Goal: Task Accomplishment & Management: Use online tool/utility

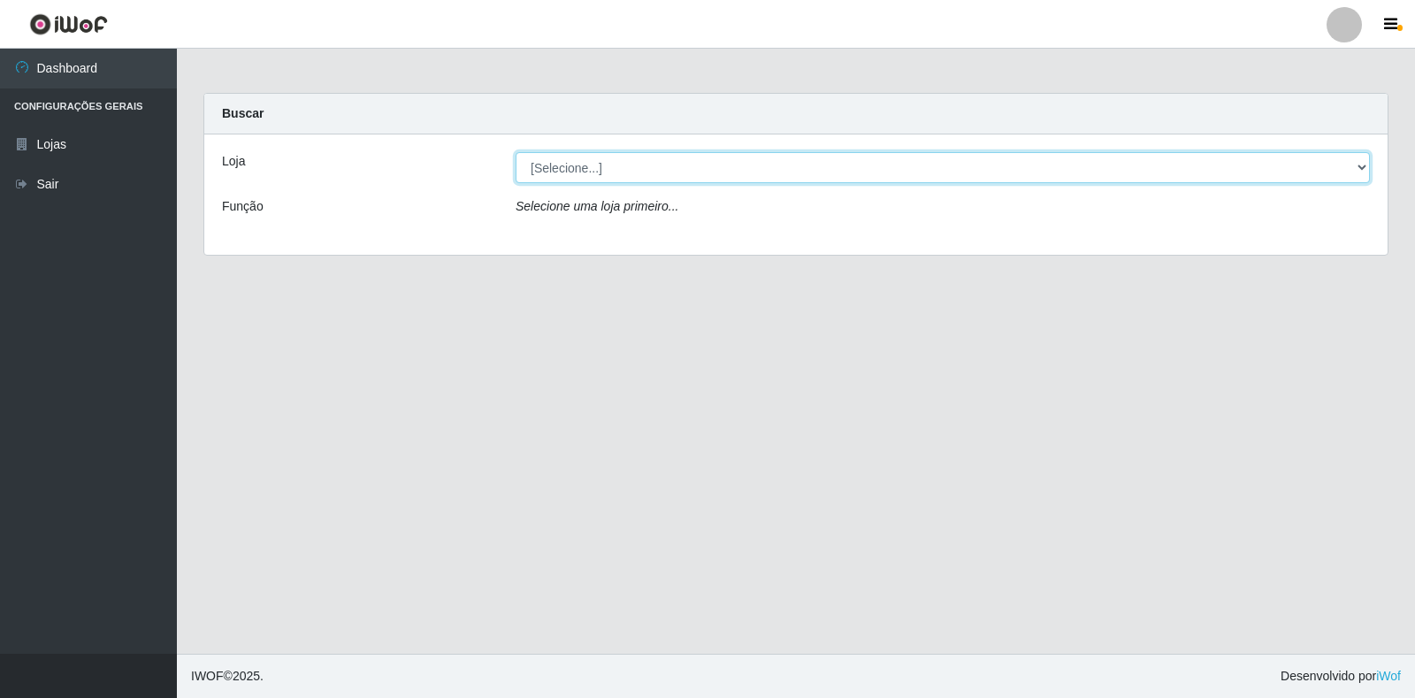
click at [1334, 174] on select "[Selecione...] Extrabom - Loja 18 Goiabeiras" at bounding box center [943, 167] width 854 height 31
select select "501"
click at [516, 152] on select "[Selecione...] Extrabom - Loja 18 Goiabeiras" at bounding box center [943, 167] width 854 height 31
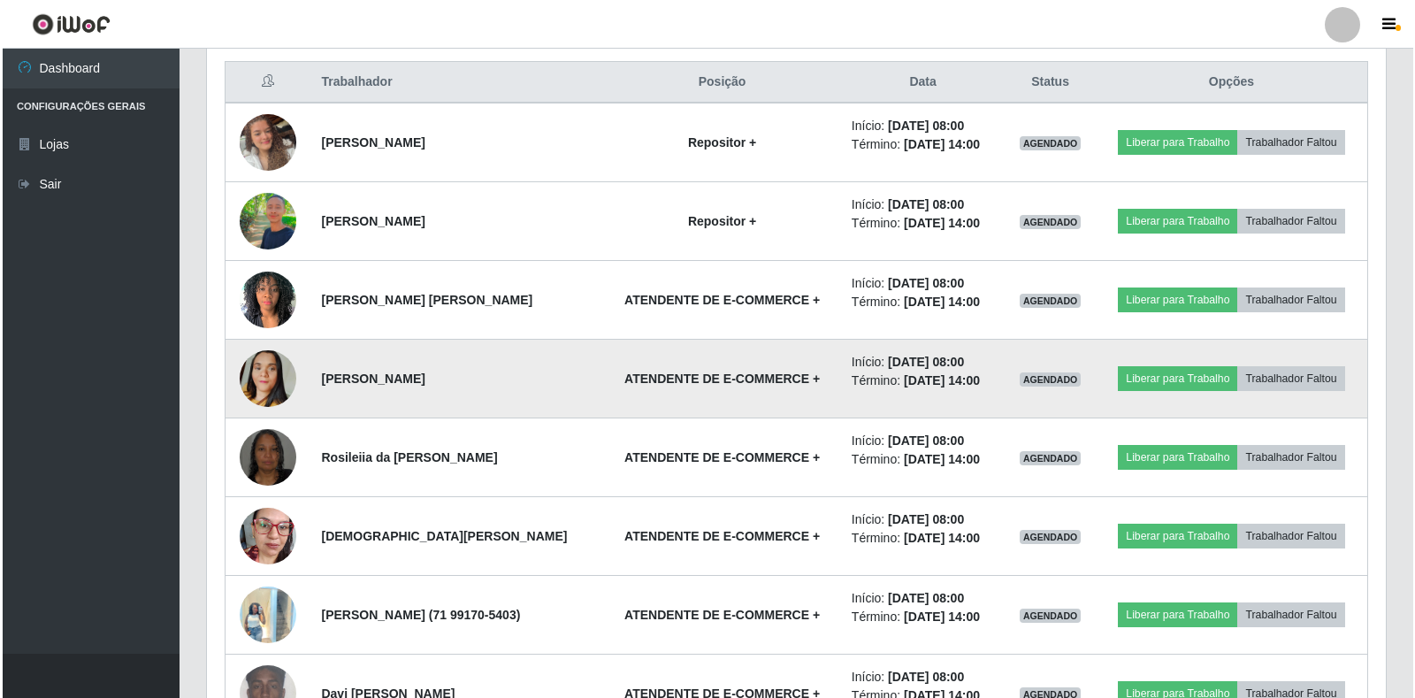
scroll to position [703, 0]
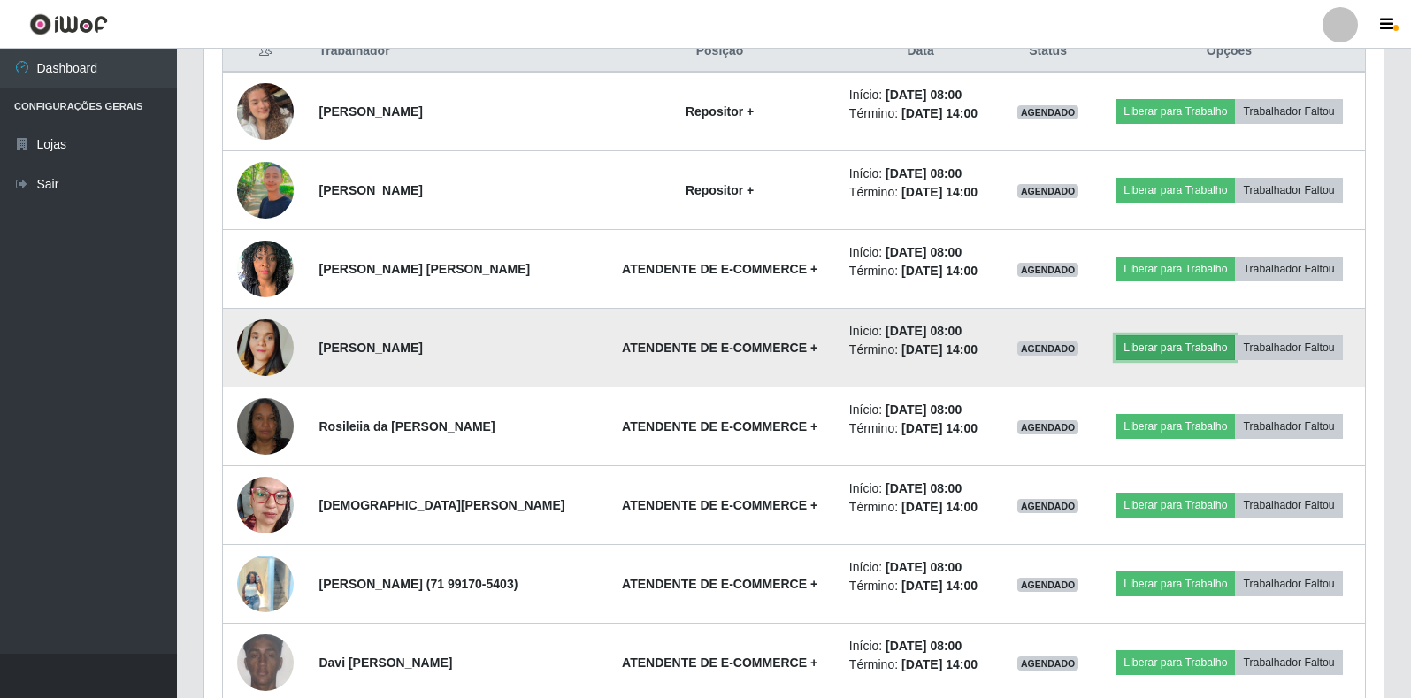
click at [1178, 348] on button "Liberar para Trabalho" at bounding box center [1174, 347] width 119 height 25
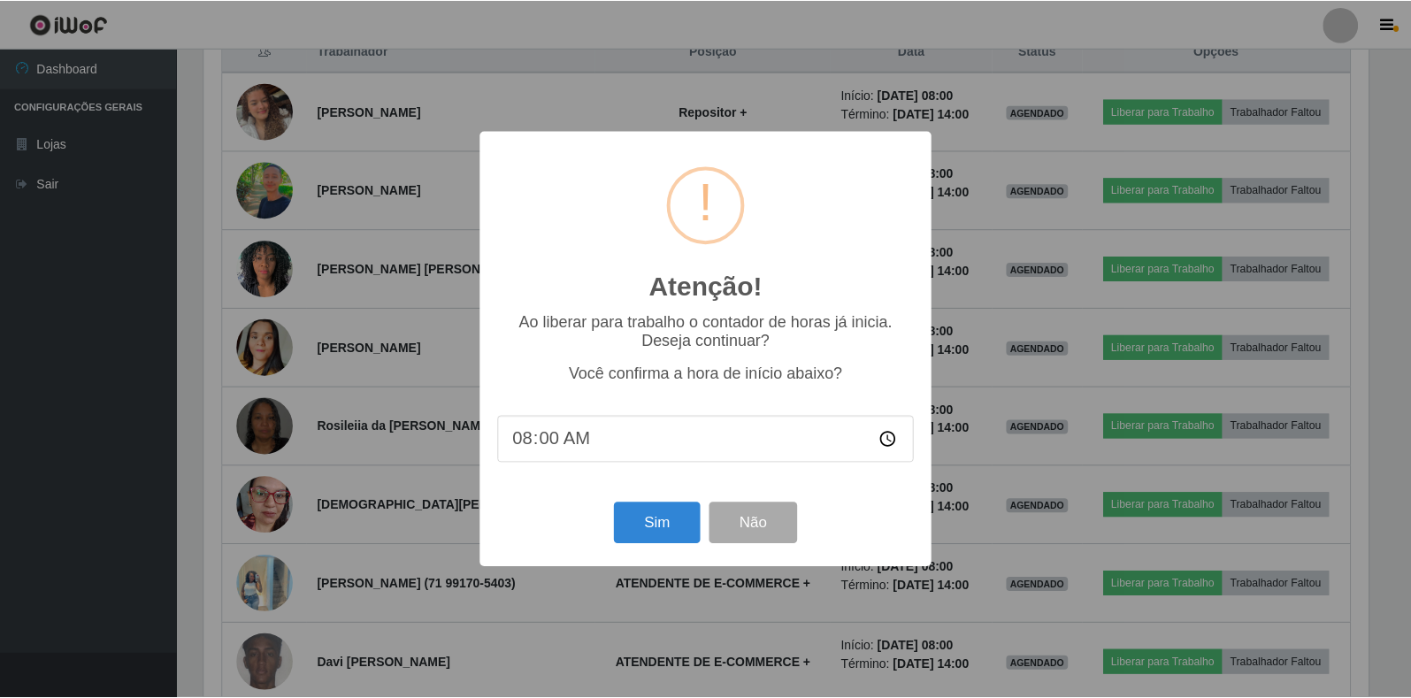
scroll to position [367, 1168]
click at [645, 530] on button "Sim" at bounding box center [659, 523] width 86 height 42
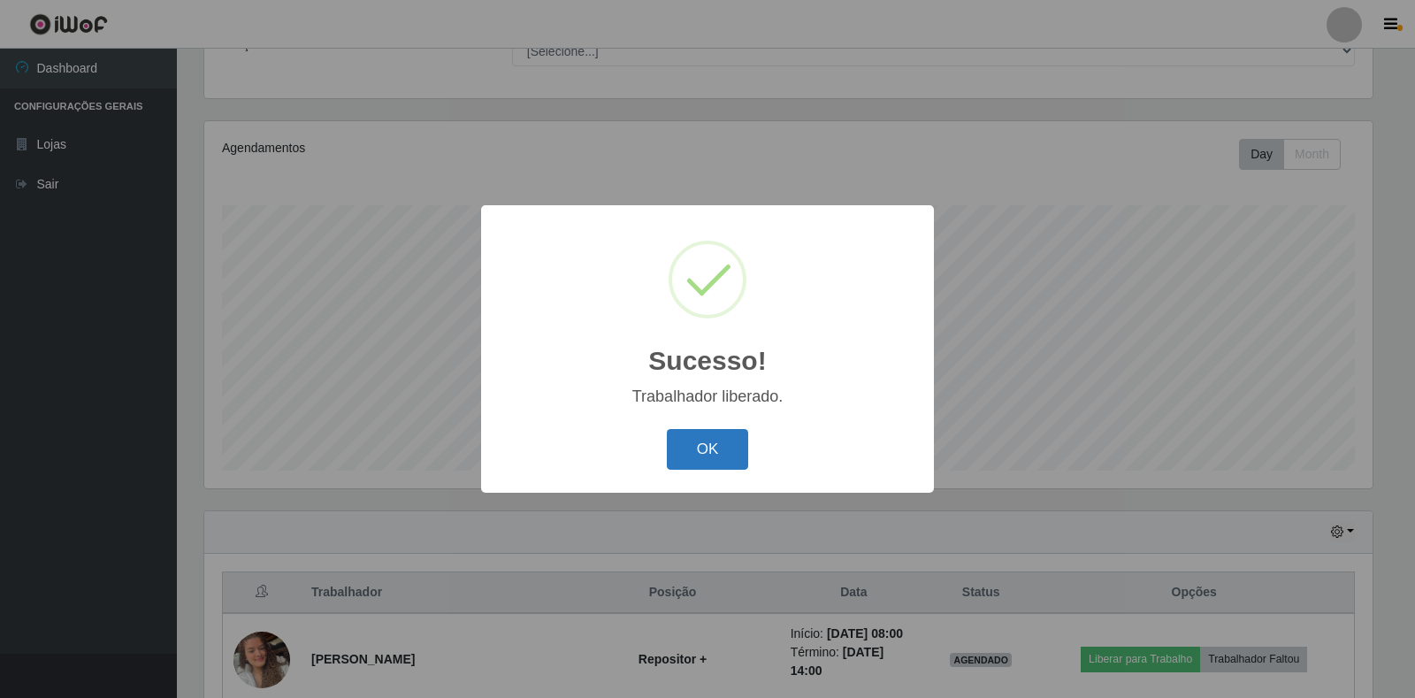
click at [723, 453] on button "OK" at bounding box center [708, 450] width 82 height 42
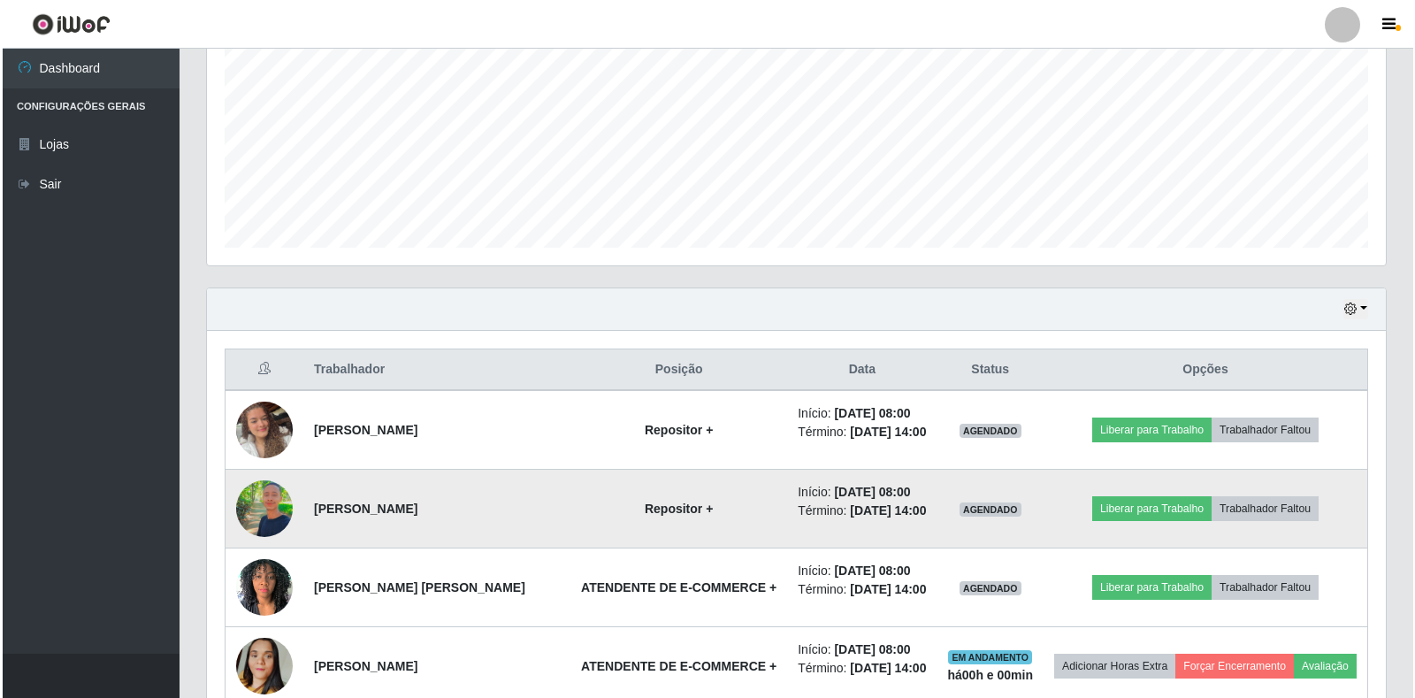
scroll to position [516, 0]
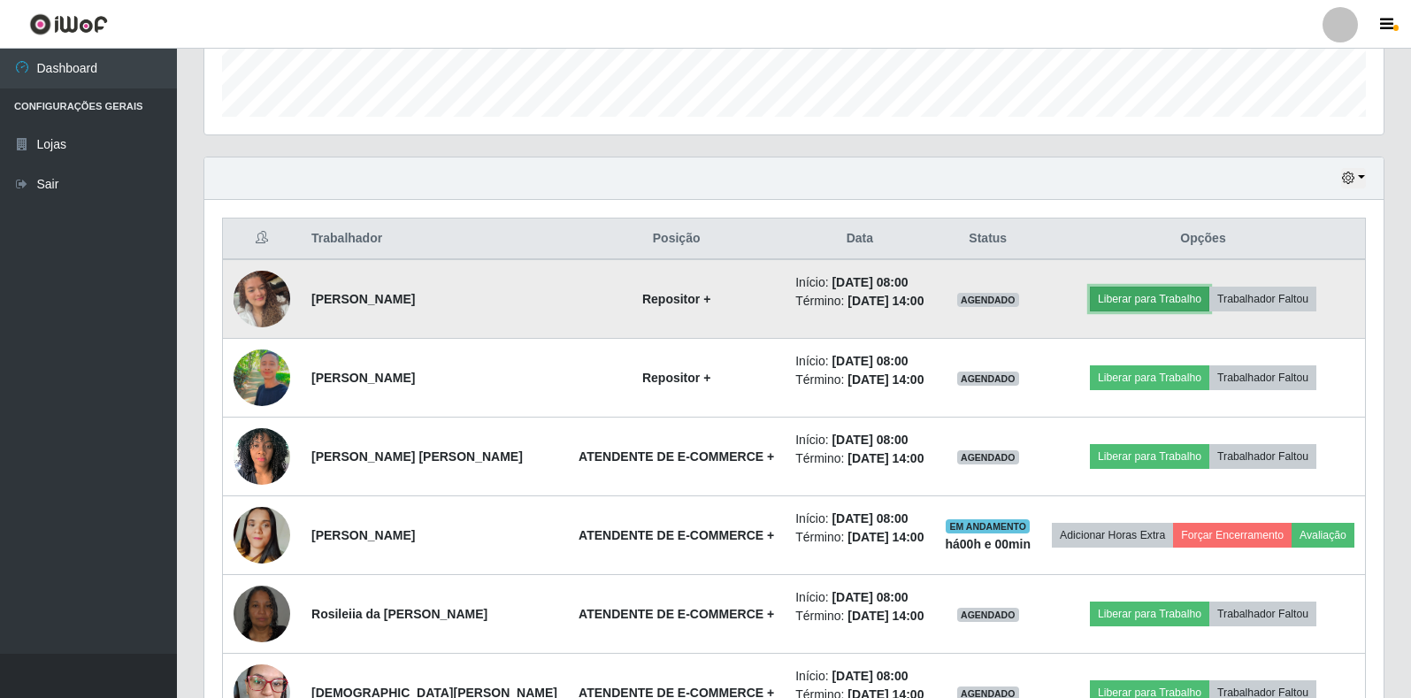
click at [1136, 305] on button "Liberar para Trabalho" at bounding box center [1149, 299] width 119 height 25
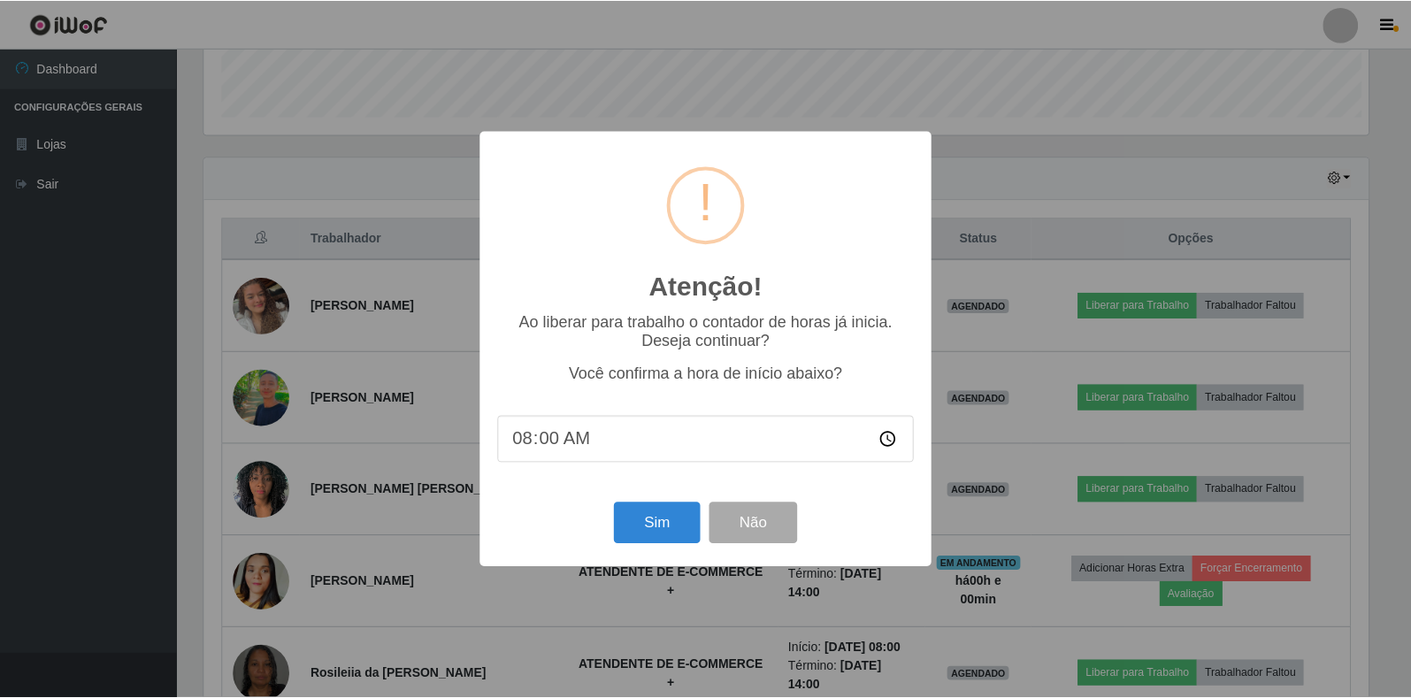
scroll to position [367, 1168]
click at [637, 531] on button "Sim" at bounding box center [659, 523] width 86 height 42
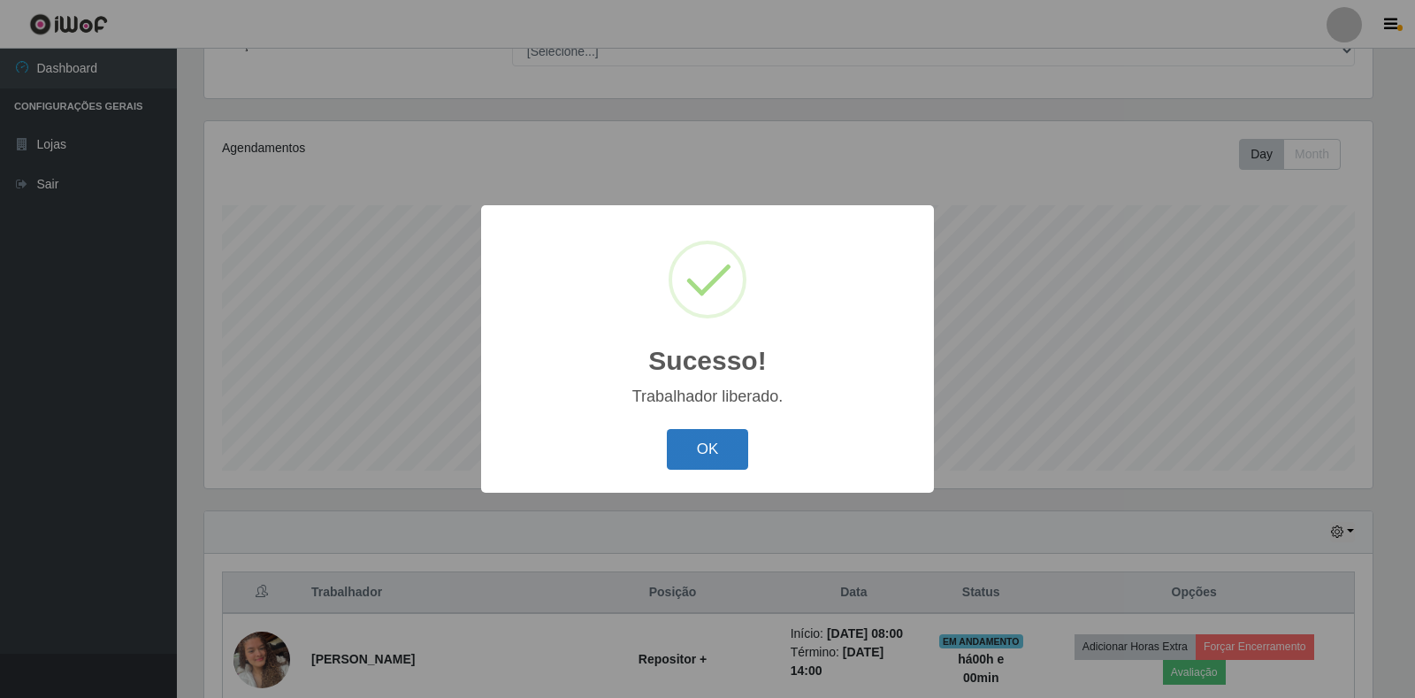
click at [722, 446] on button "OK" at bounding box center [708, 450] width 82 height 42
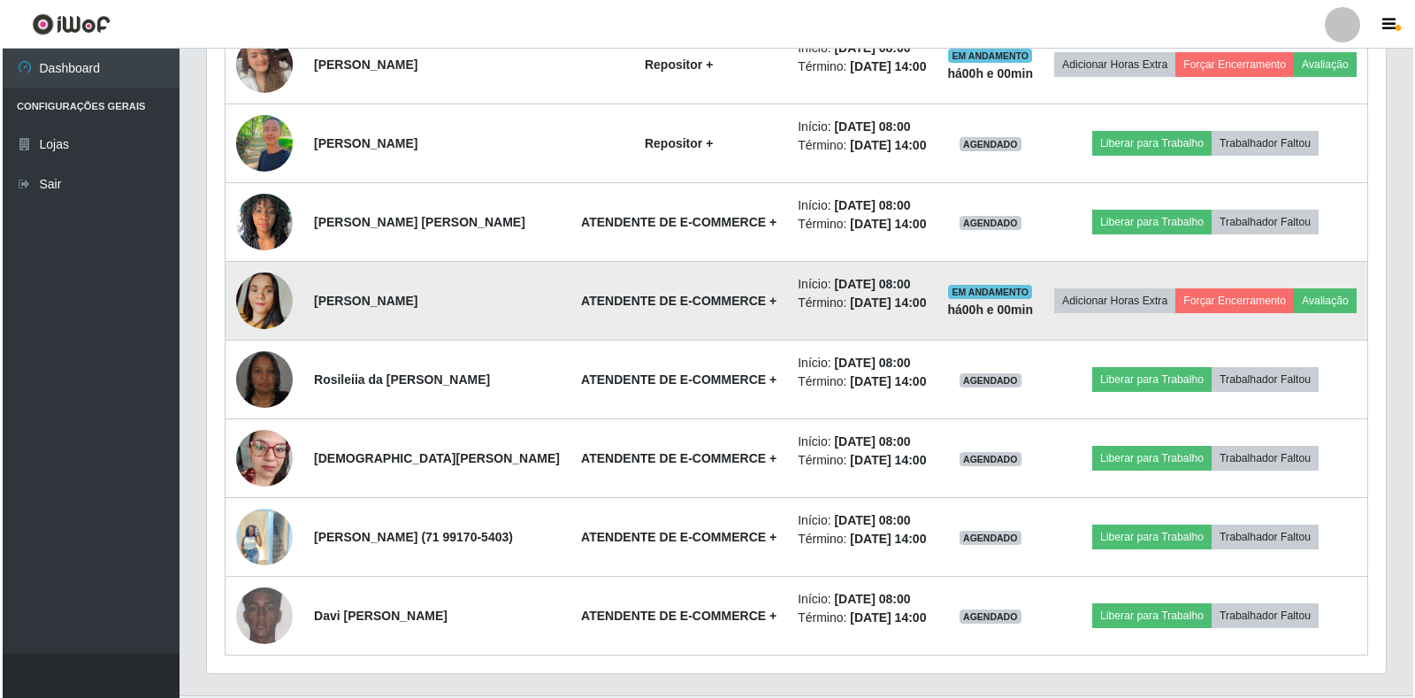
scroll to position [781, 0]
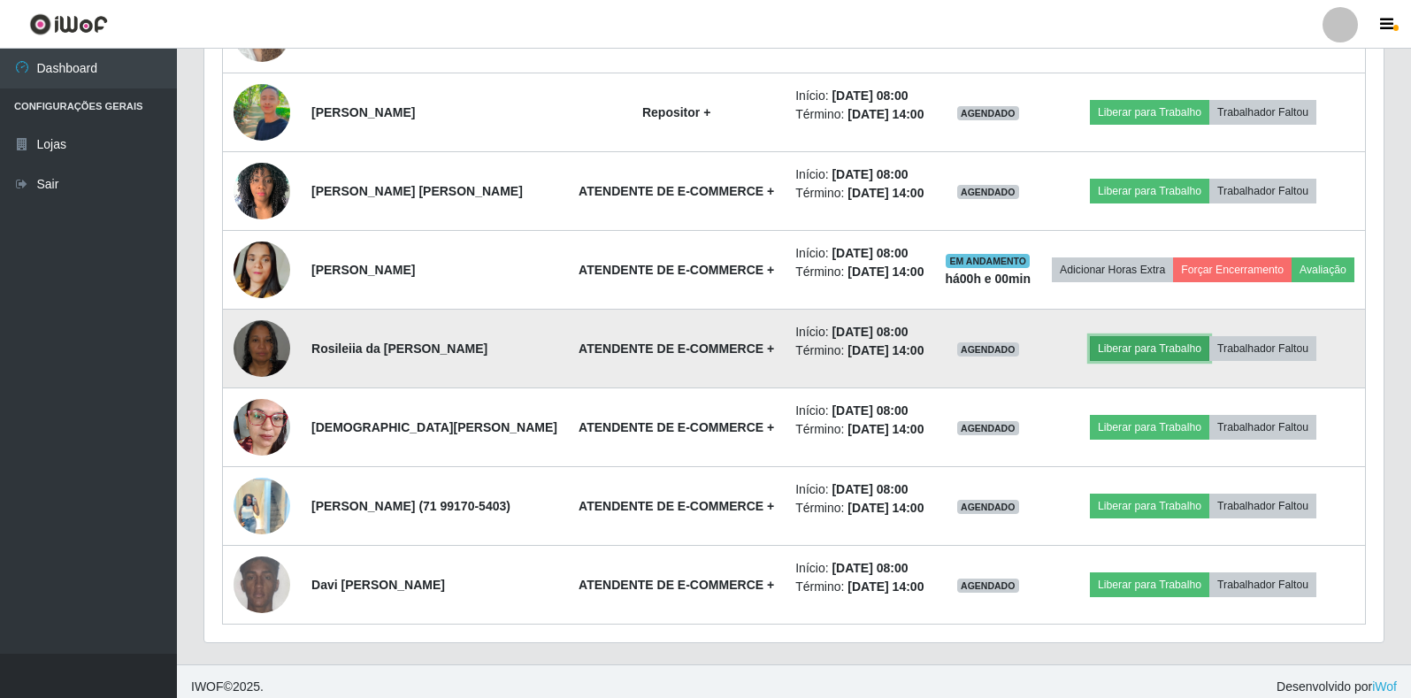
click at [1162, 361] on button "Liberar para Trabalho" at bounding box center [1149, 348] width 119 height 25
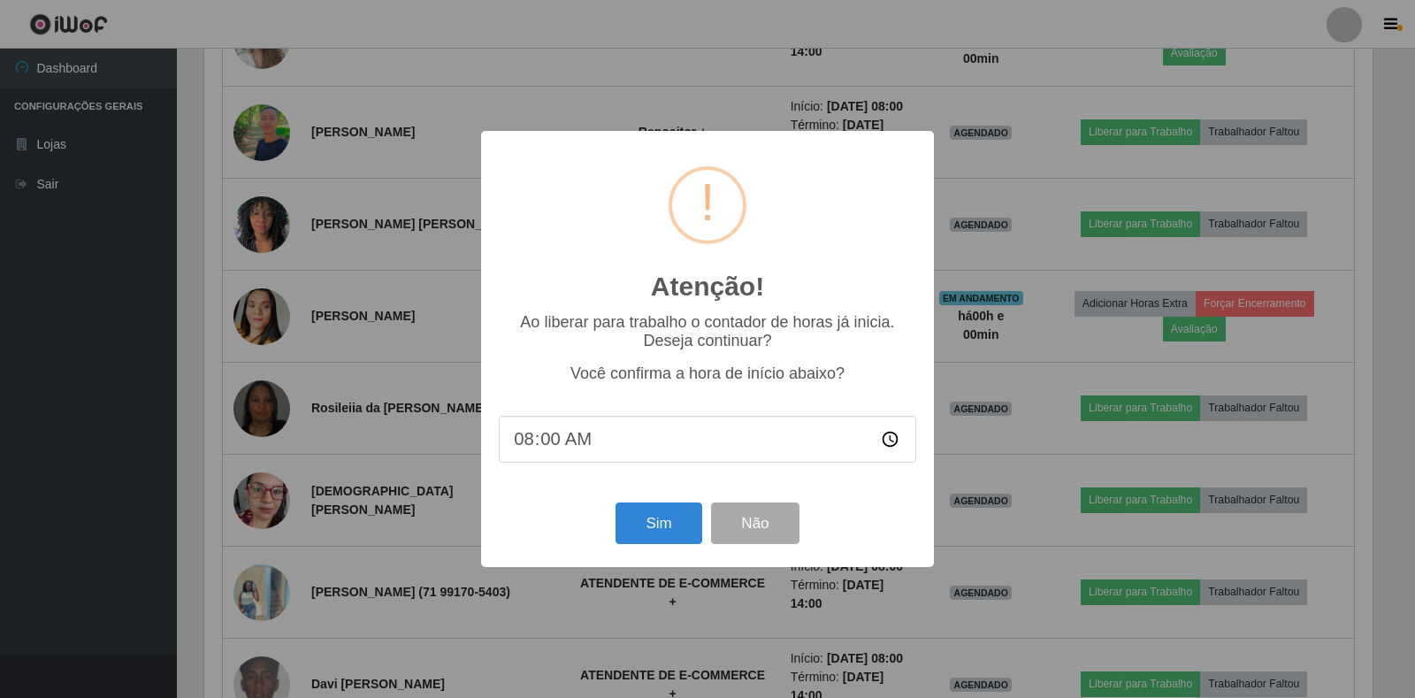
scroll to position [367, 1168]
click at [639, 532] on button "Sim" at bounding box center [659, 523] width 86 height 42
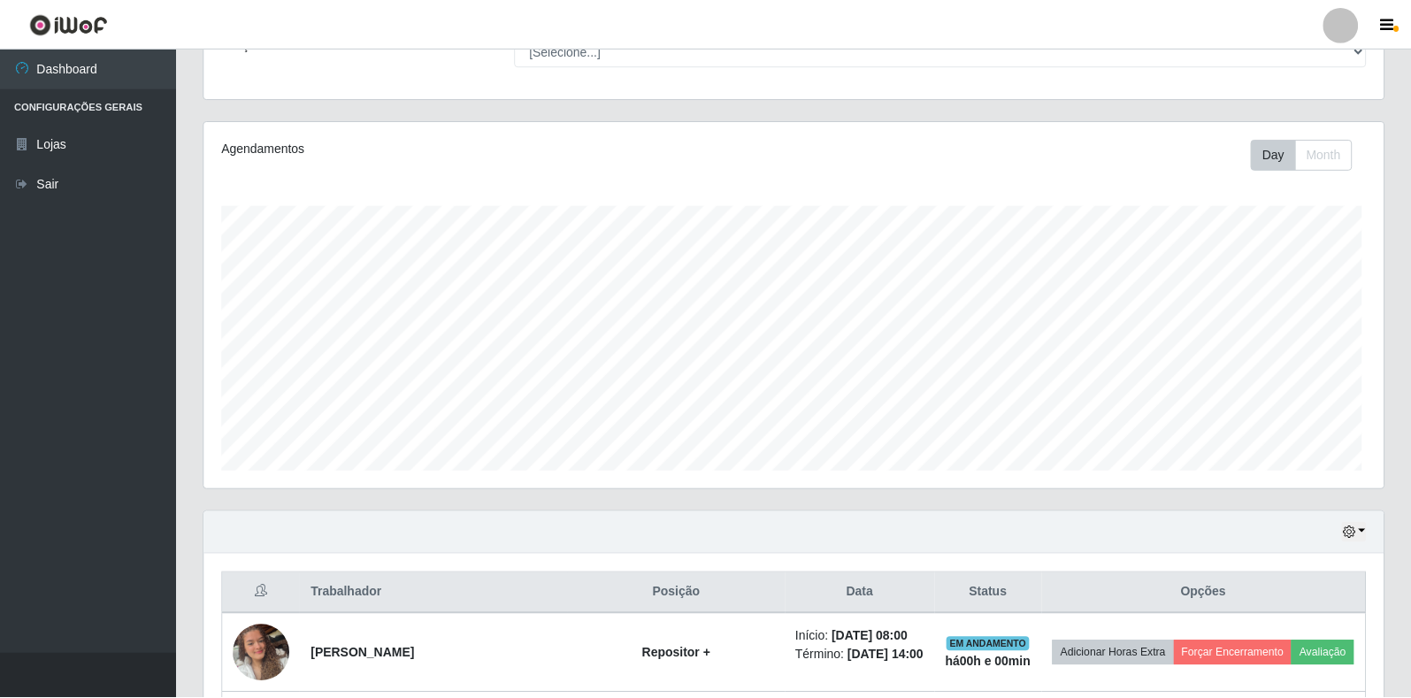
scroll to position [883974, 883173]
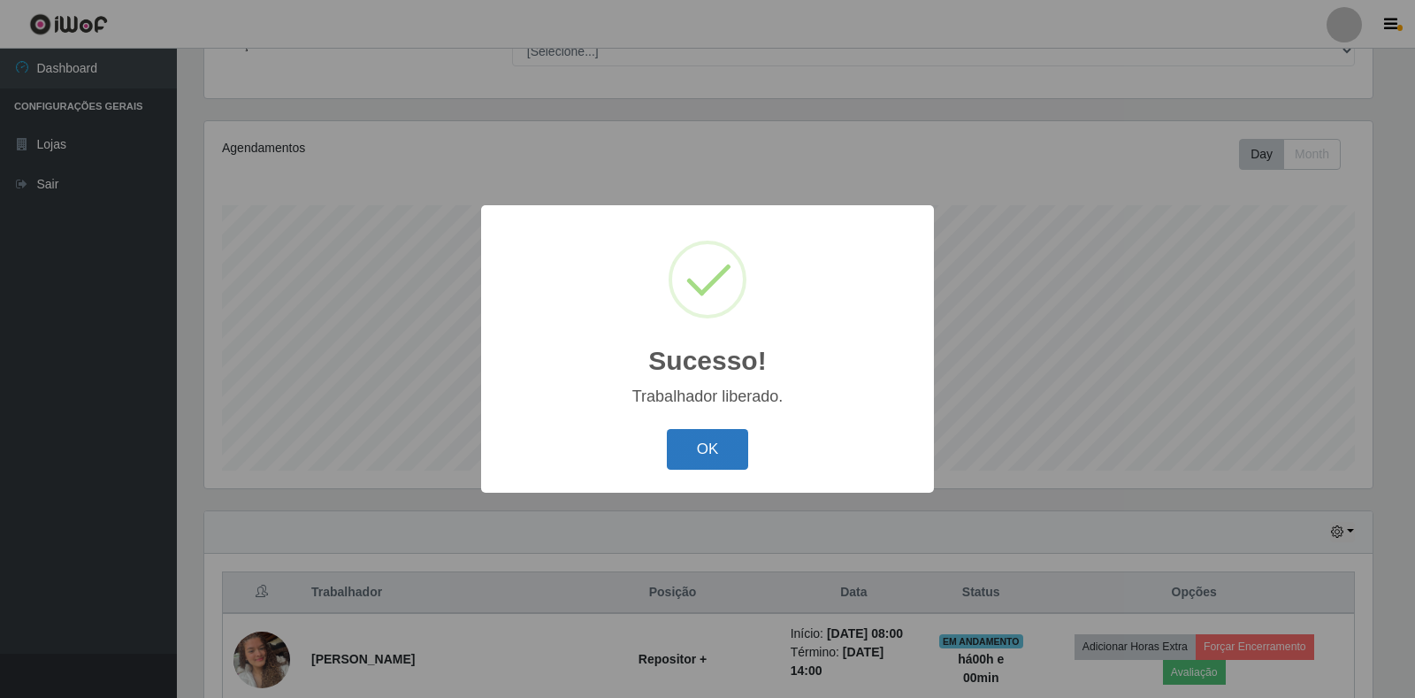
click at [700, 450] on button "OK" at bounding box center [708, 450] width 82 height 42
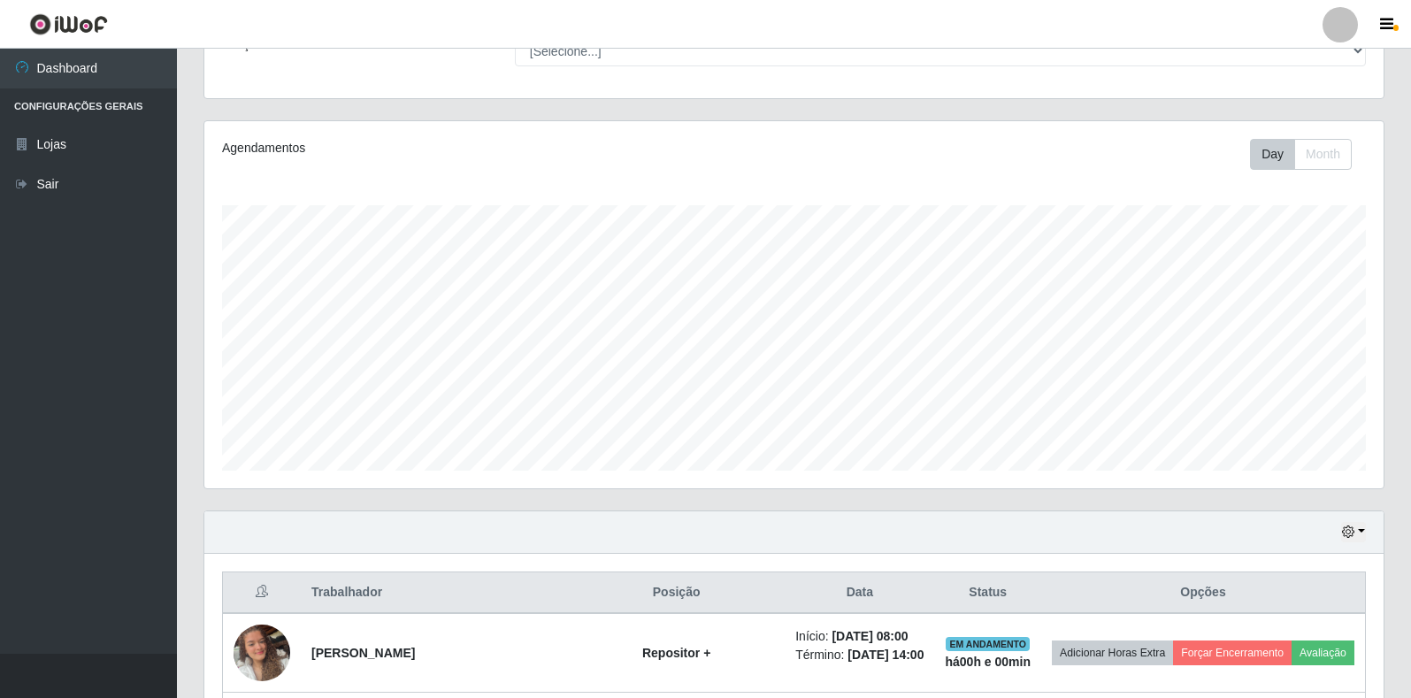
scroll to position [0, 0]
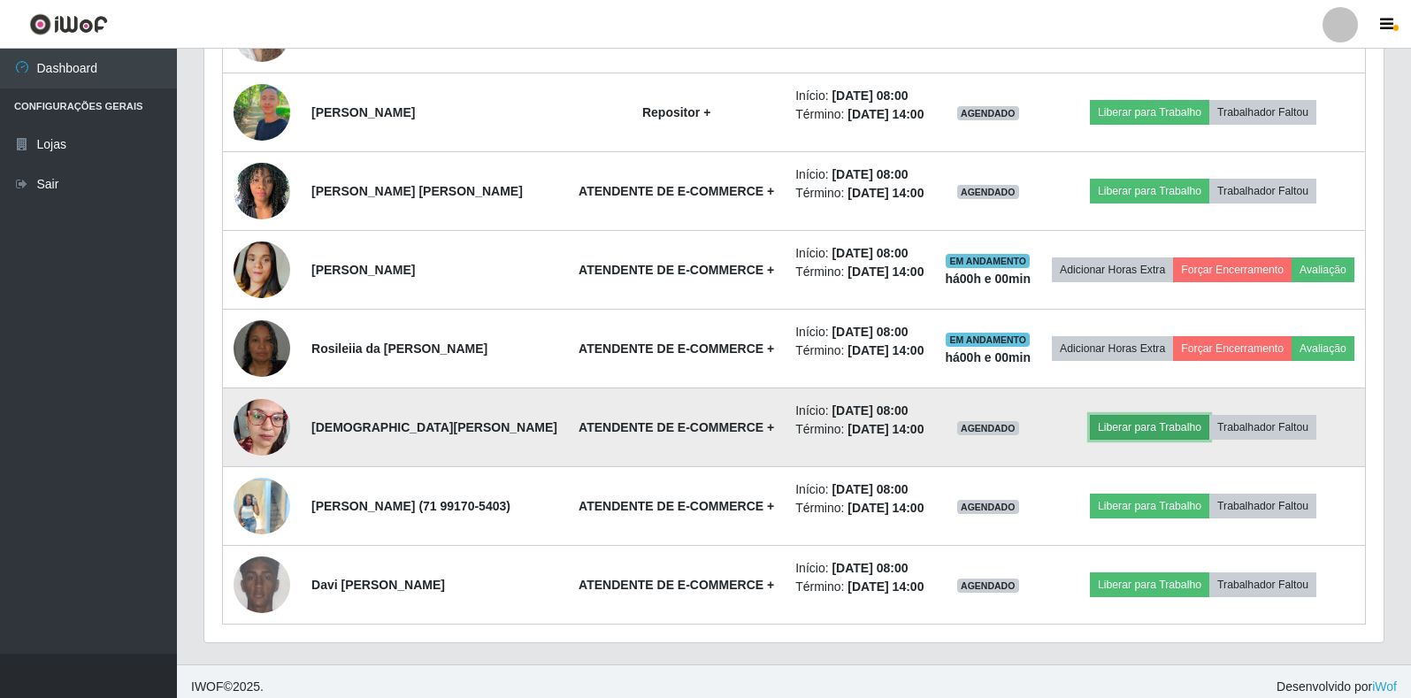
click at [1118, 440] on button "Liberar para Trabalho" at bounding box center [1149, 427] width 119 height 25
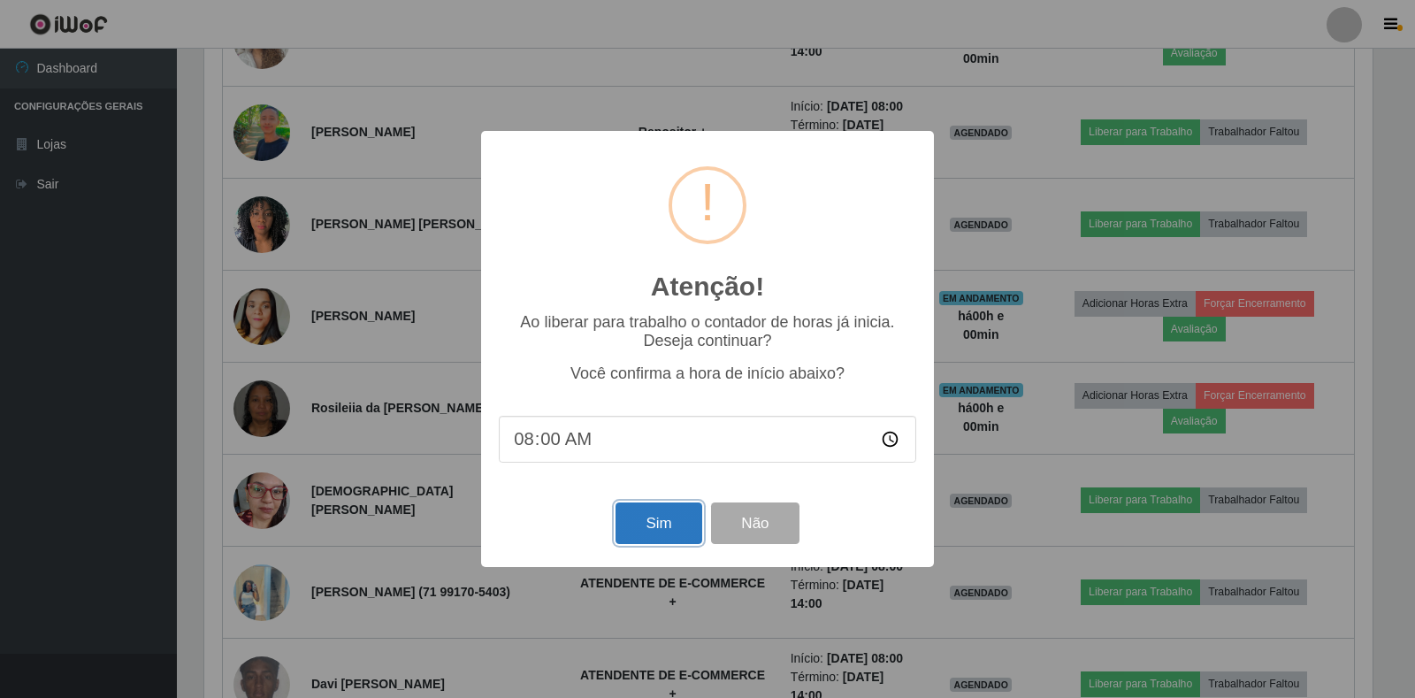
click at [660, 515] on button "Sim" at bounding box center [659, 523] width 86 height 42
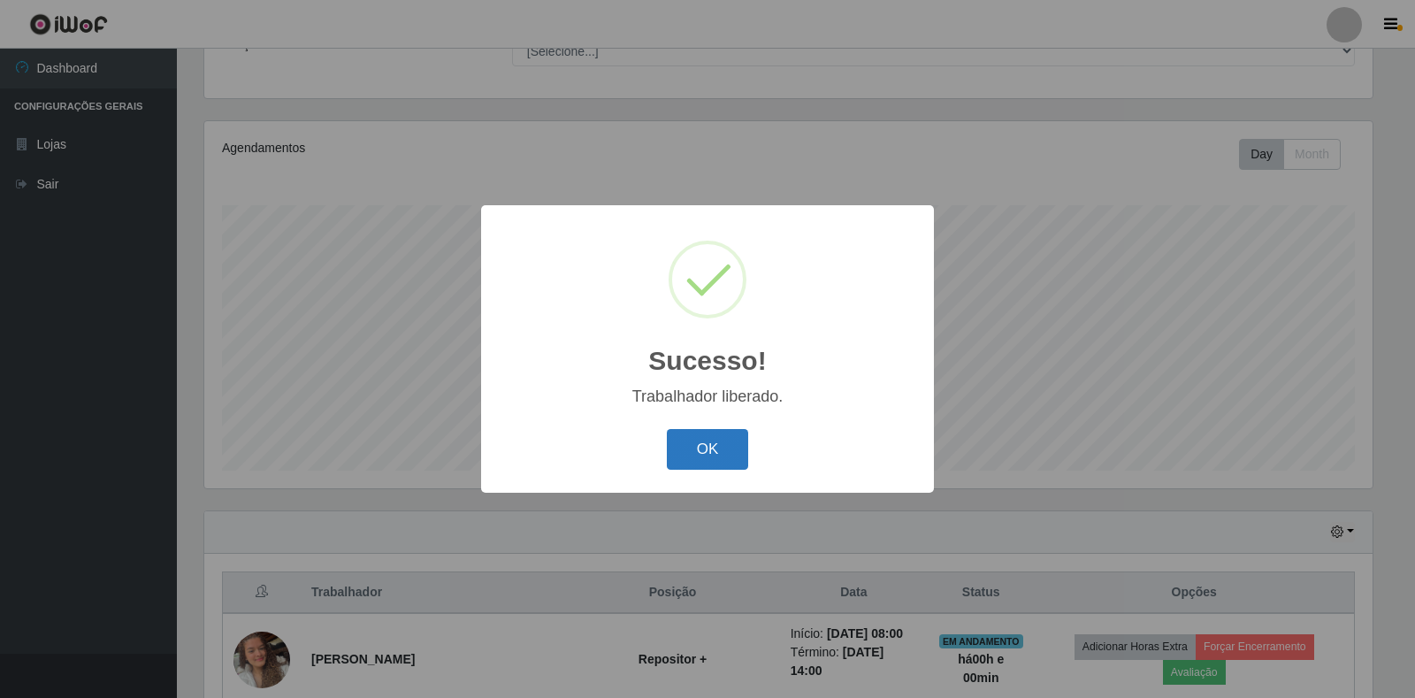
click at [694, 438] on button "OK" at bounding box center [708, 450] width 82 height 42
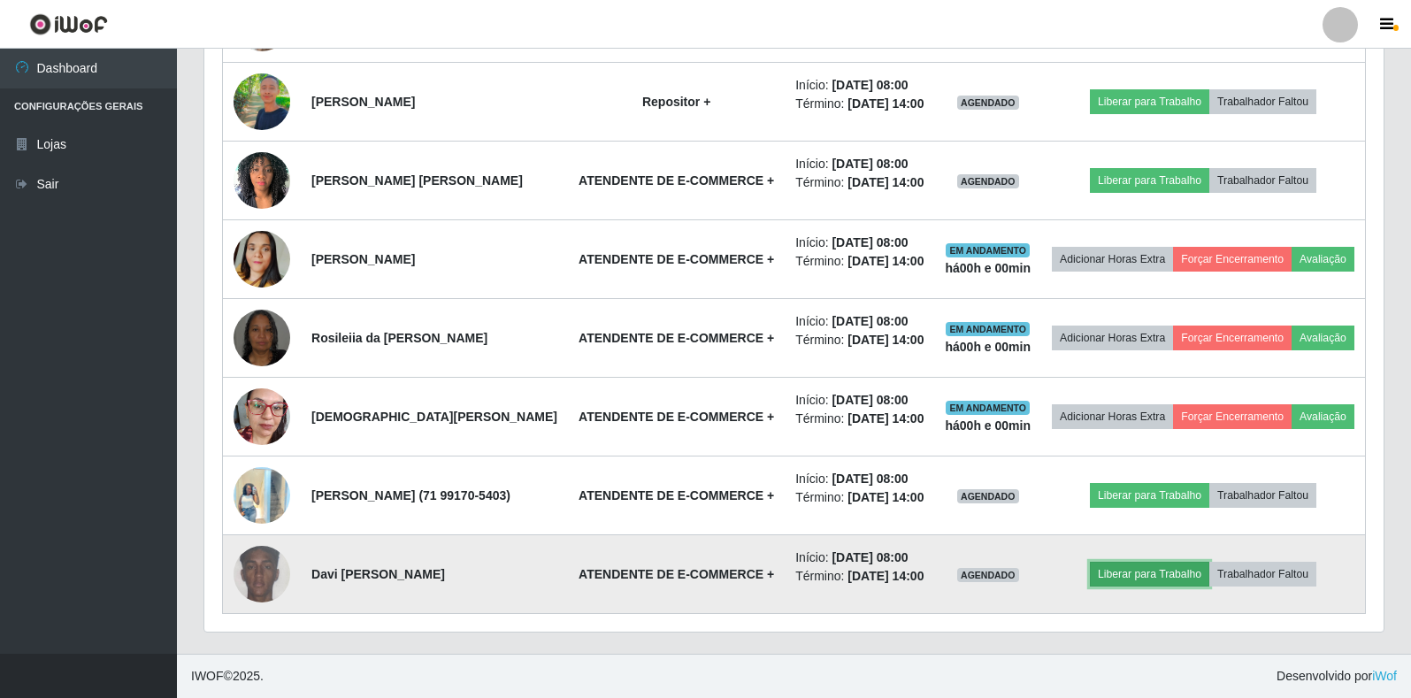
click at [1143, 566] on button "Liberar para Trabalho" at bounding box center [1149, 574] width 119 height 25
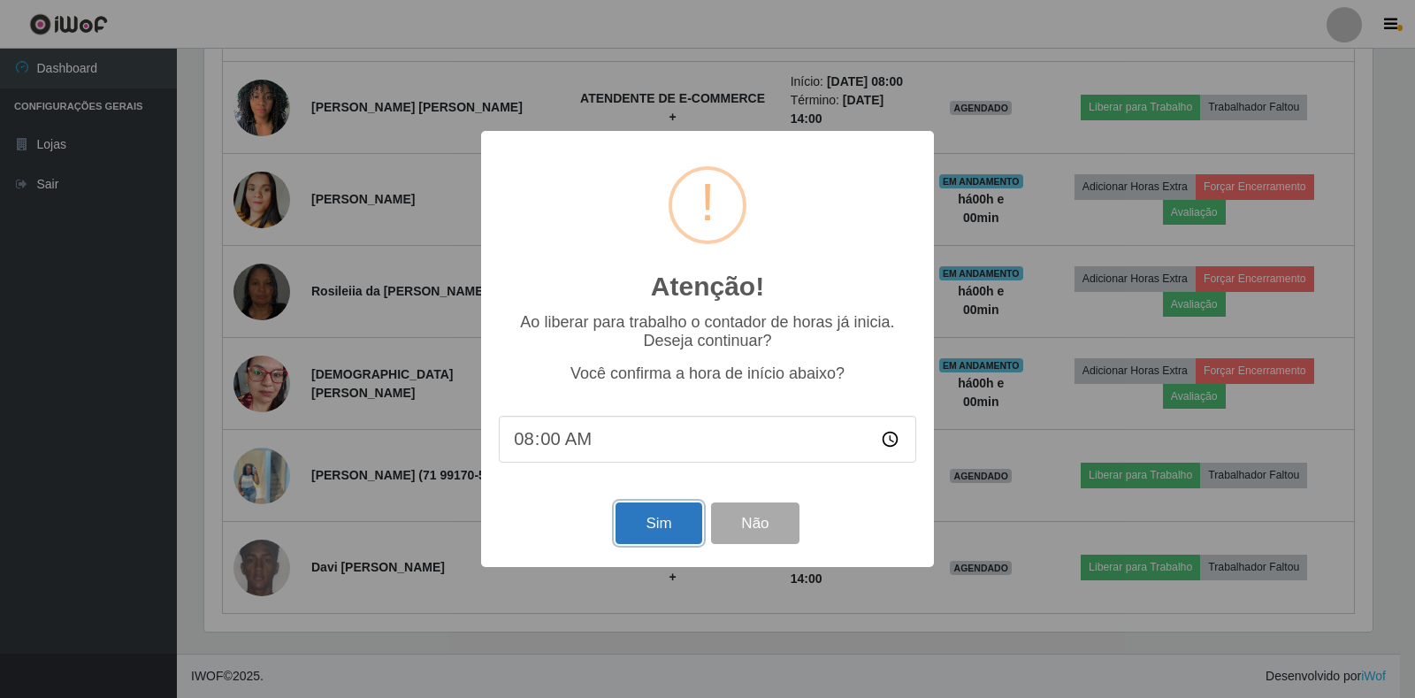
click at [656, 520] on button "Sim" at bounding box center [659, 523] width 86 height 42
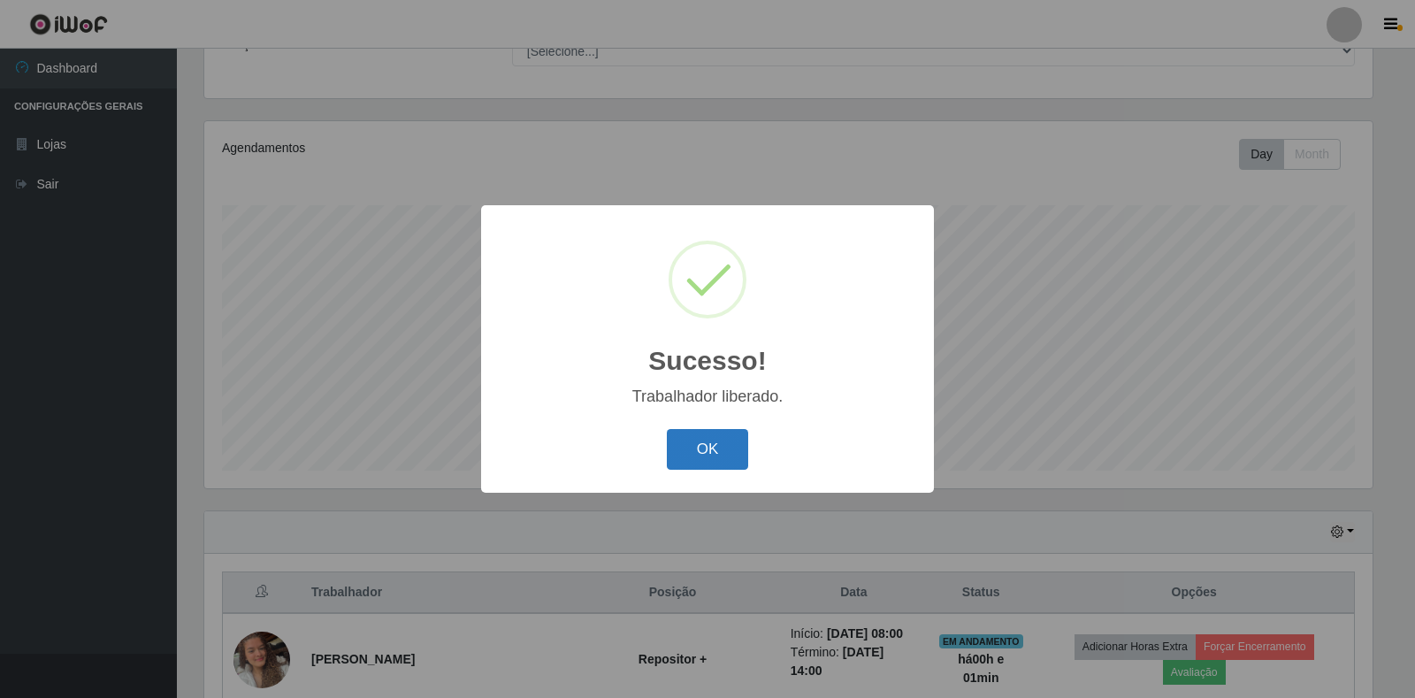
click at [677, 436] on button "OK" at bounding box center [708, 450] width 82 height 42
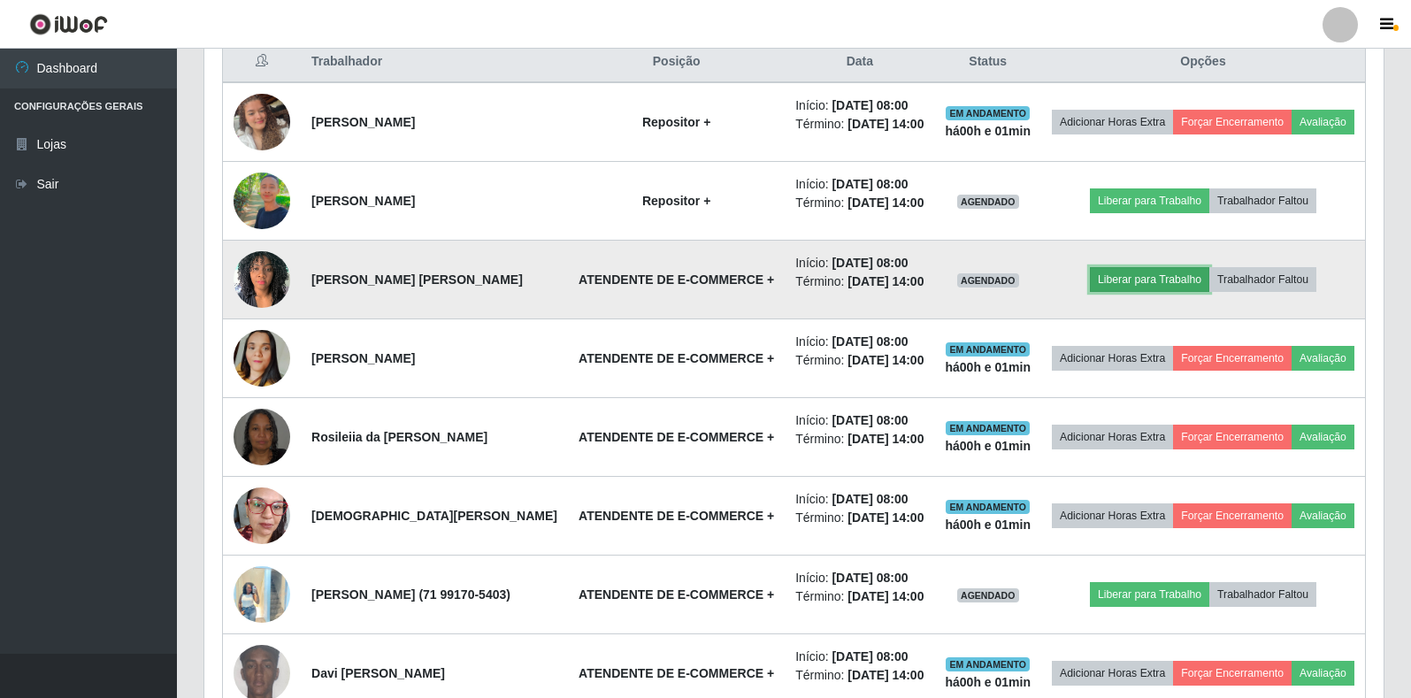
click at [1158, 292] on button "Liberar para Trabalho" at bounding box center [1149, 279] width 119 height 25
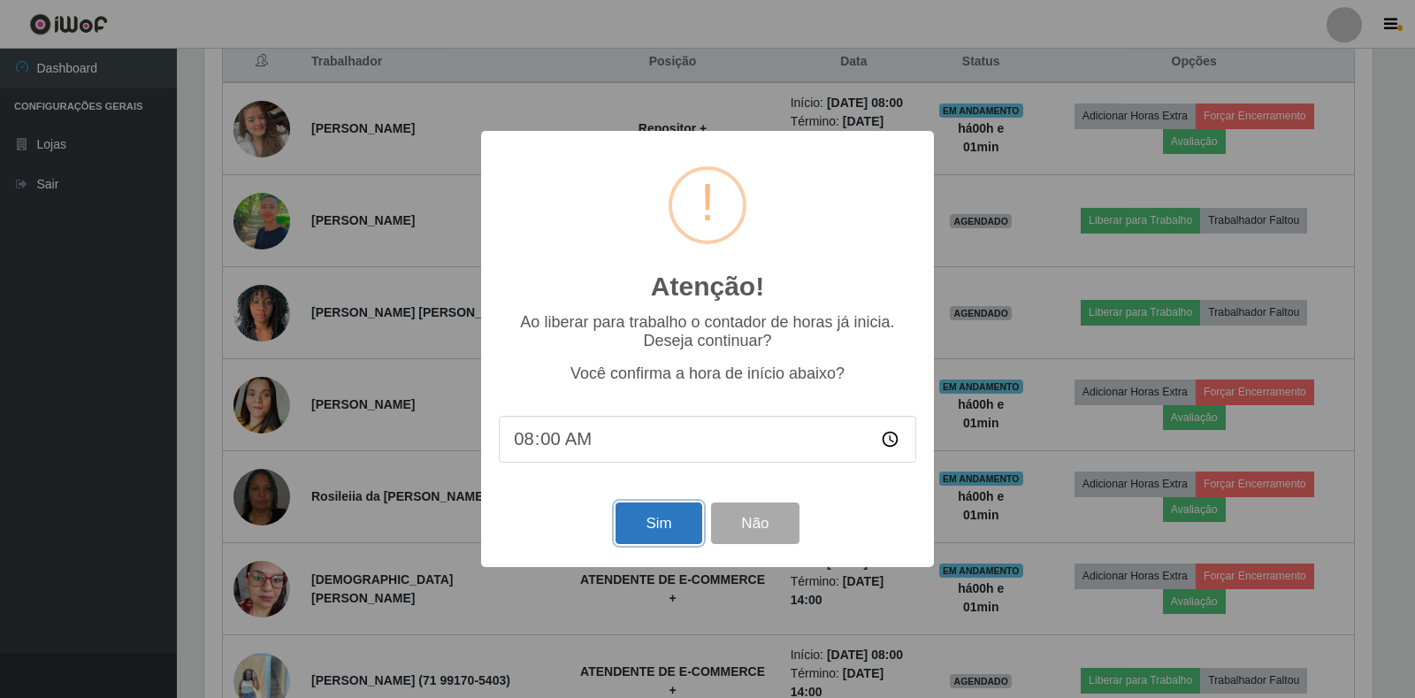
click at [655, 531] on button "Sim" at bounding box center [659, 523] width 86 height 42
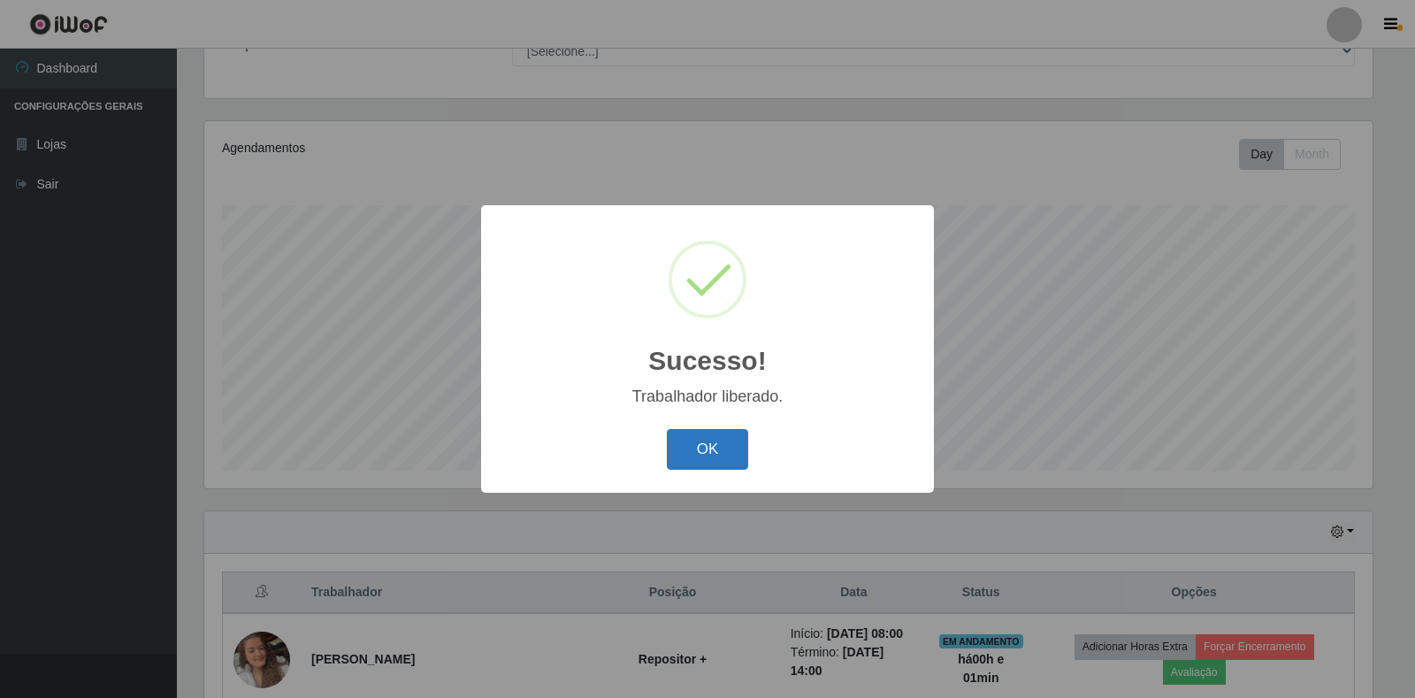
click at [683, 450] on button "OK" at bounding box center [708, 450] width 82 height 42
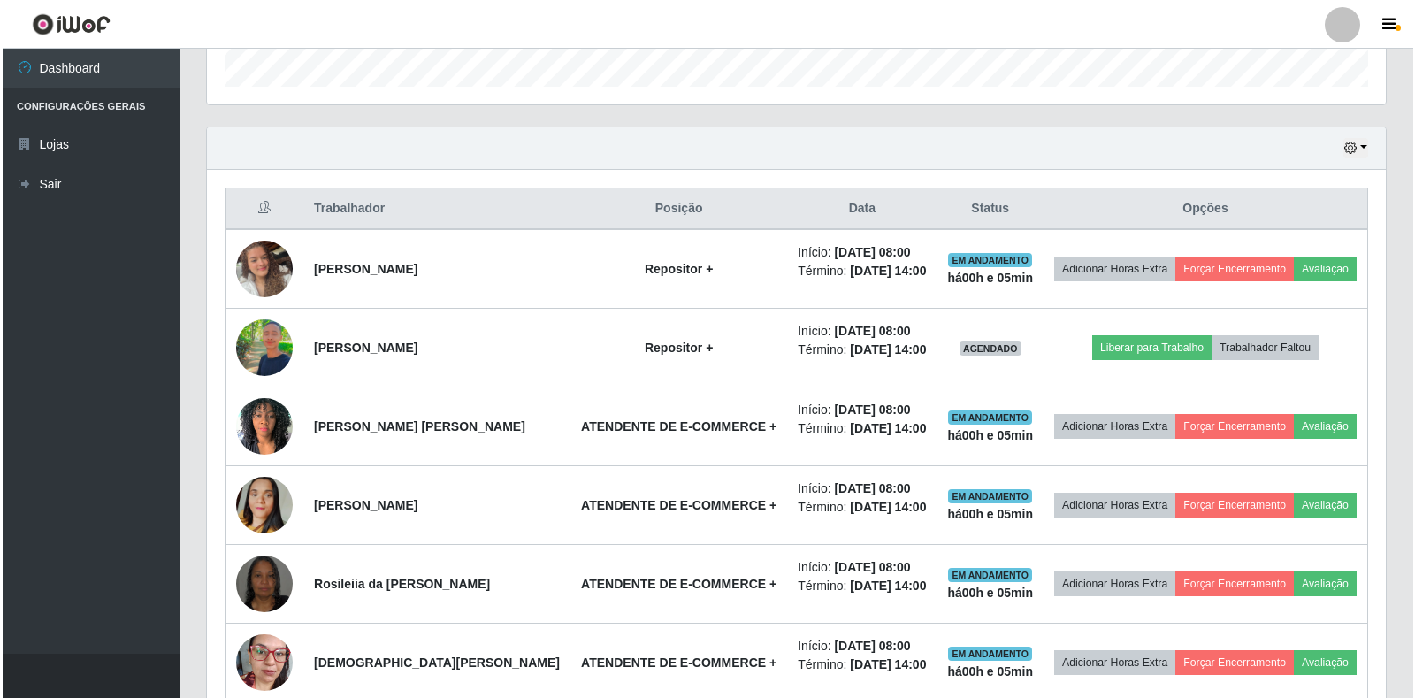
scroll to position [544, 0]
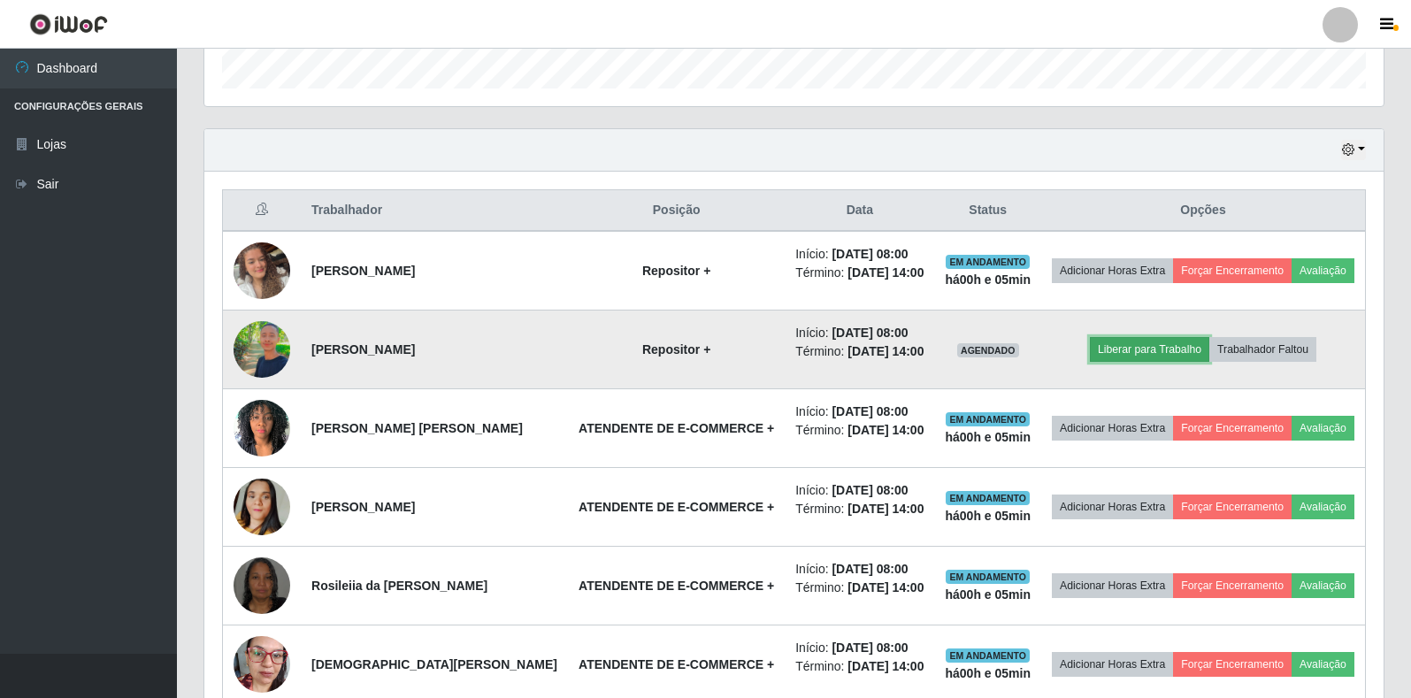
click at [1141, 362] on button "Liberar para Trabalho" at bounding box center [1149, 349] width 119 height 25
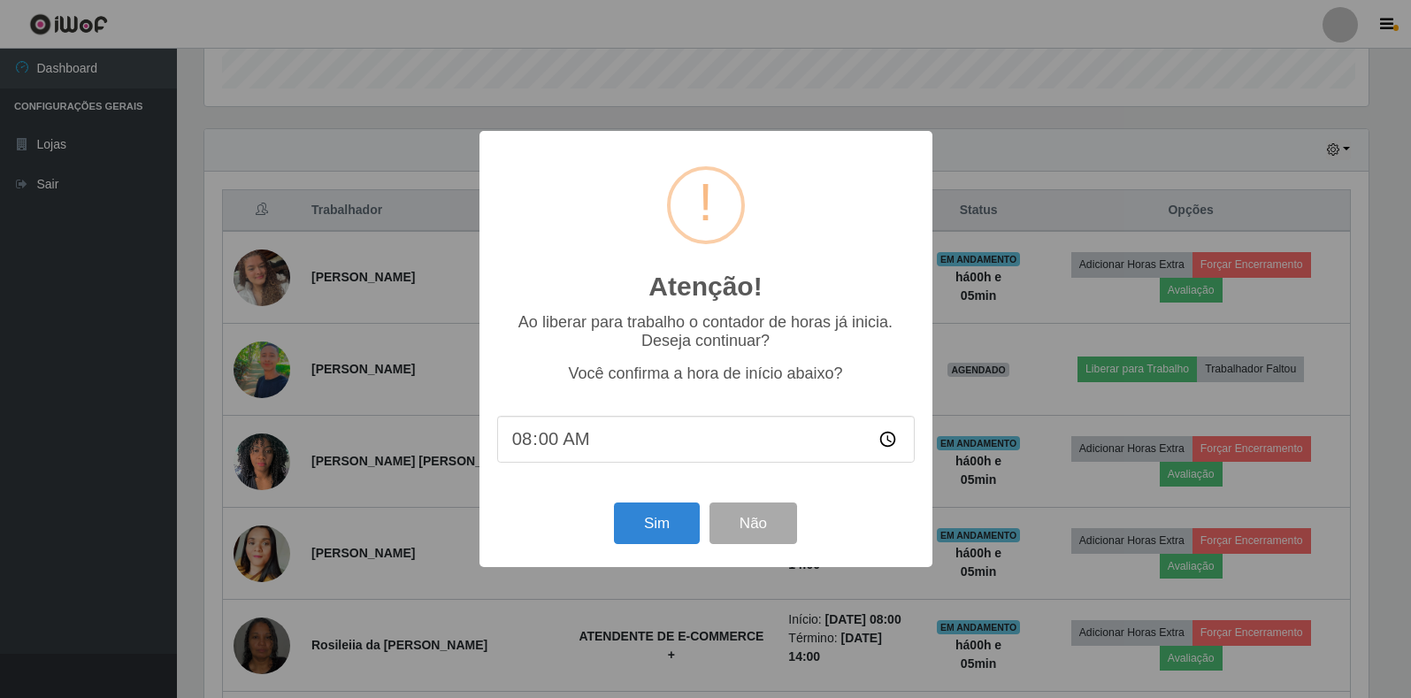
scroll to position [367, 1168]
click at [679, 522] on button "Sim" at bounding box center [659, 523] width 86 height 42
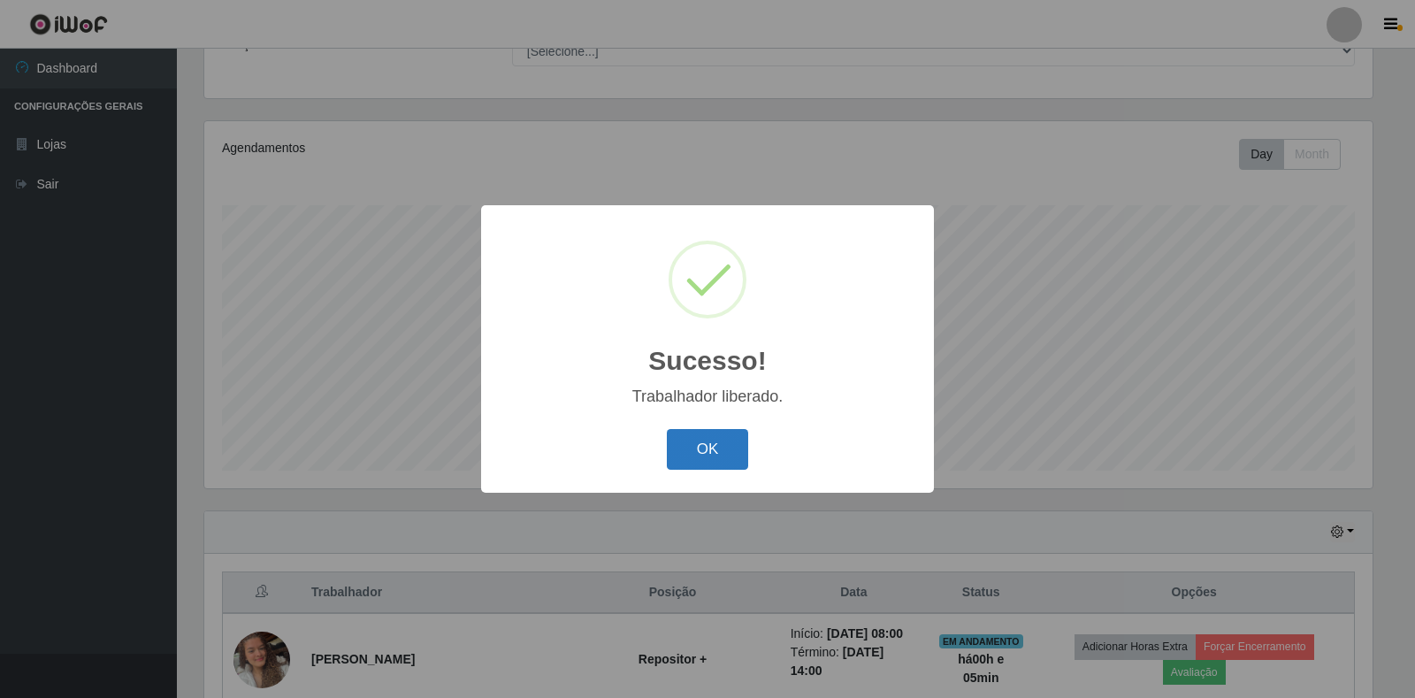
click at [695, 450] on button "OK" at bounding box center [708, 450] width 82 height 42
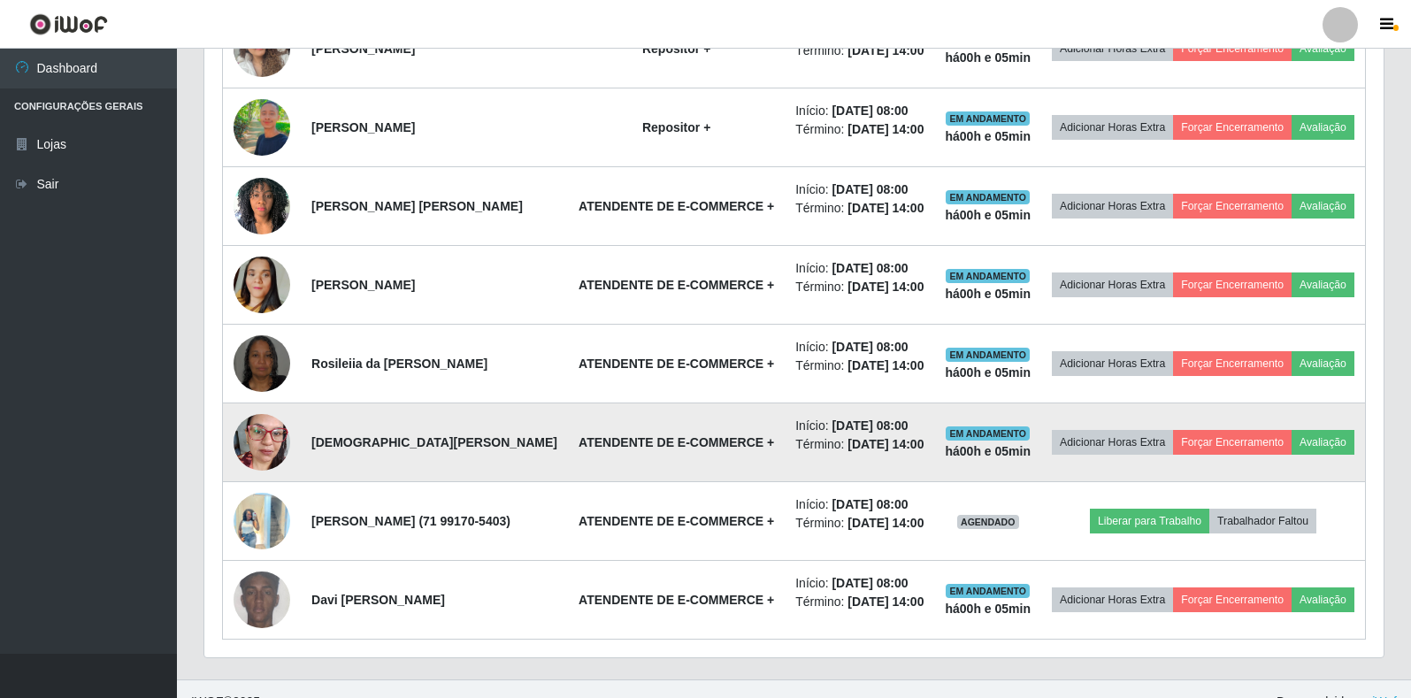
scroll to position [898, 0]
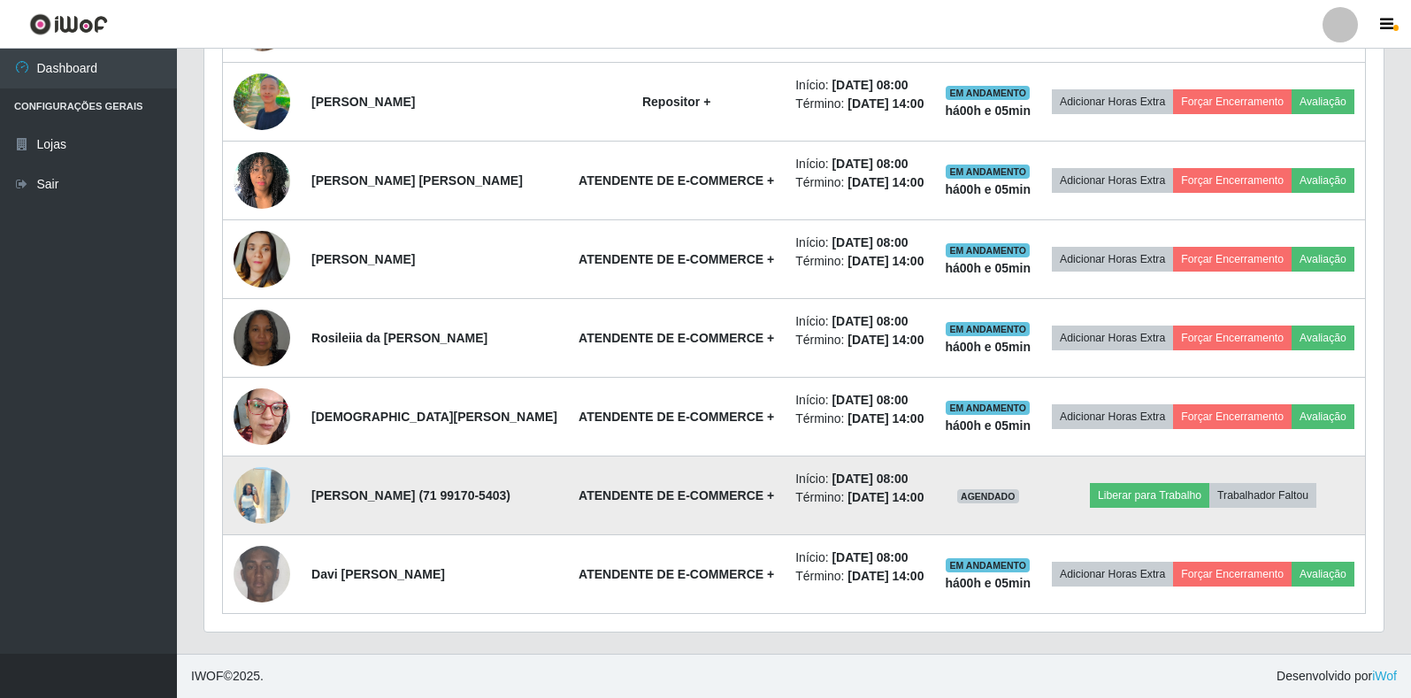
click at [1115, 488] on td "Liberar para Trabalho Trabalhador Faltou" at bounding box center [1203, 495] width 324 height 79
click at [1120, 483] on button "Liberar para Trabalho" at bounding box center [1149, 495] width 119 height 25
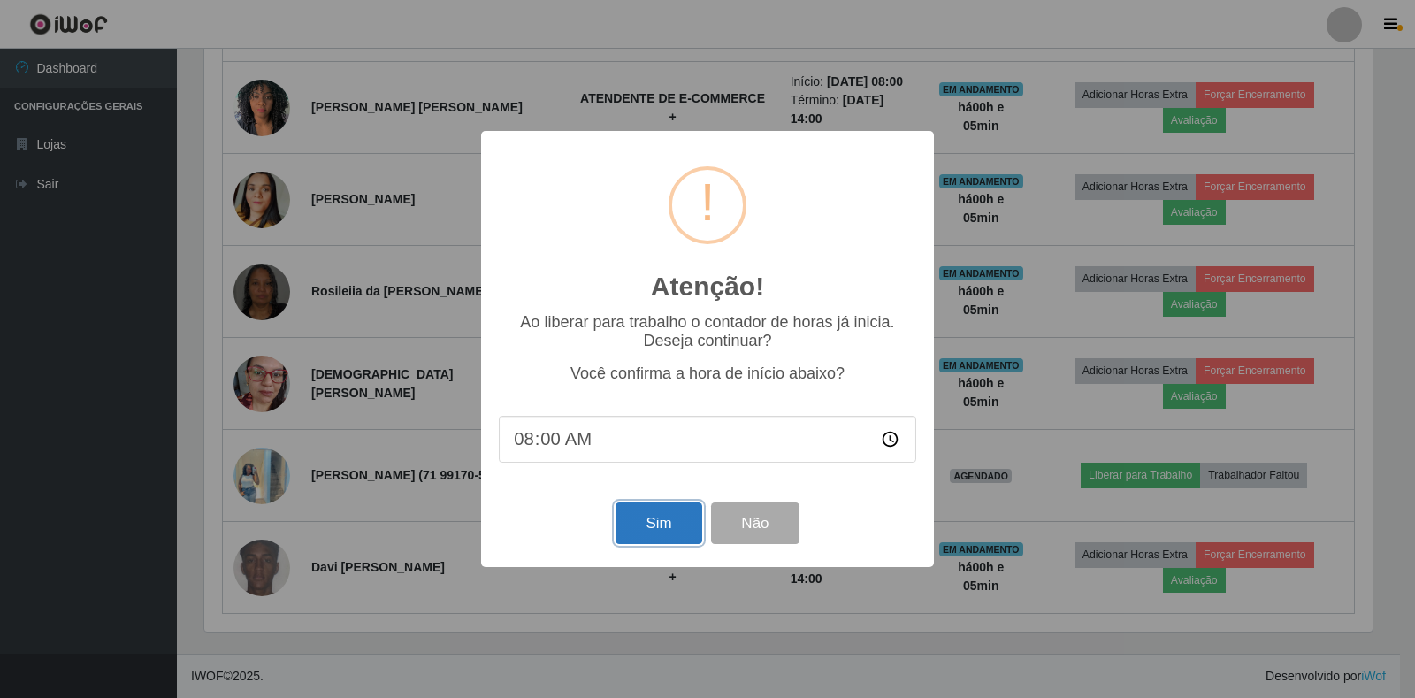
click at [668, 531] on button "Sim" at bounding box center [659, 523] width 86 height 42
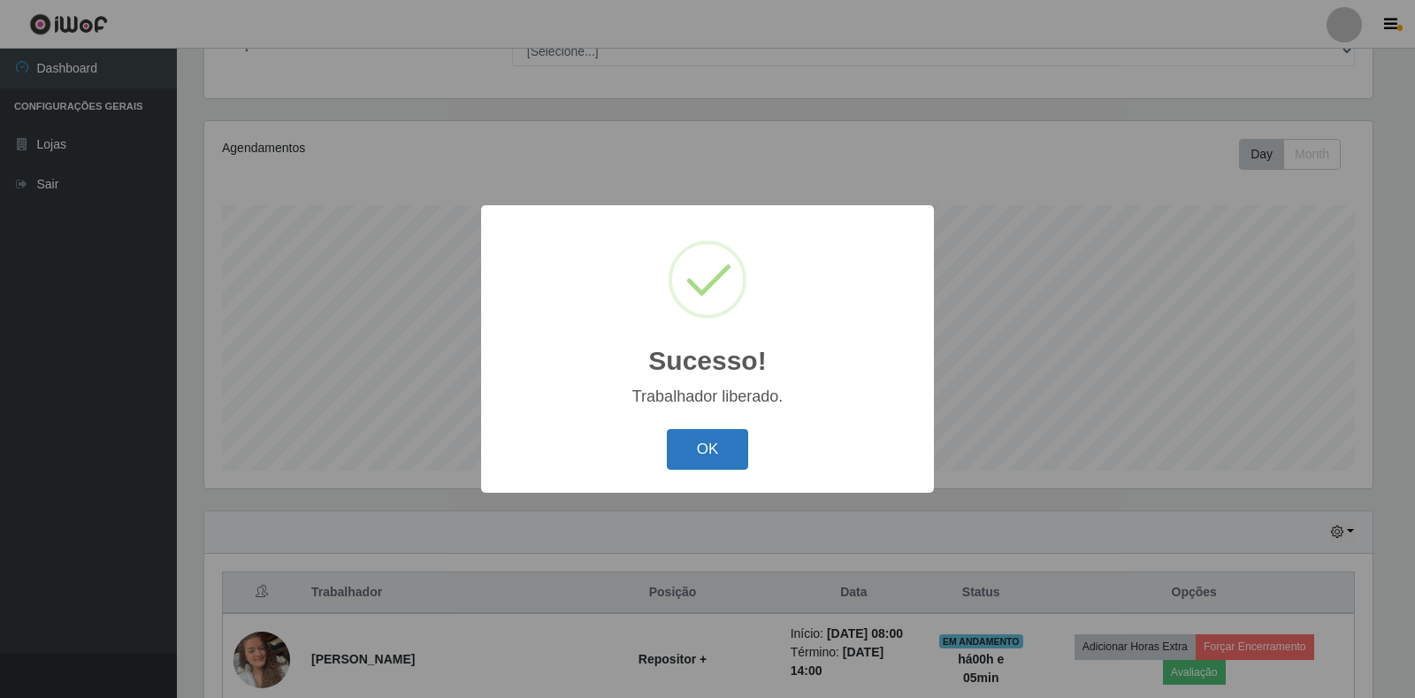
click at [738, 461] on button "OK" at bounding box center [708, 450] width 82 height 42
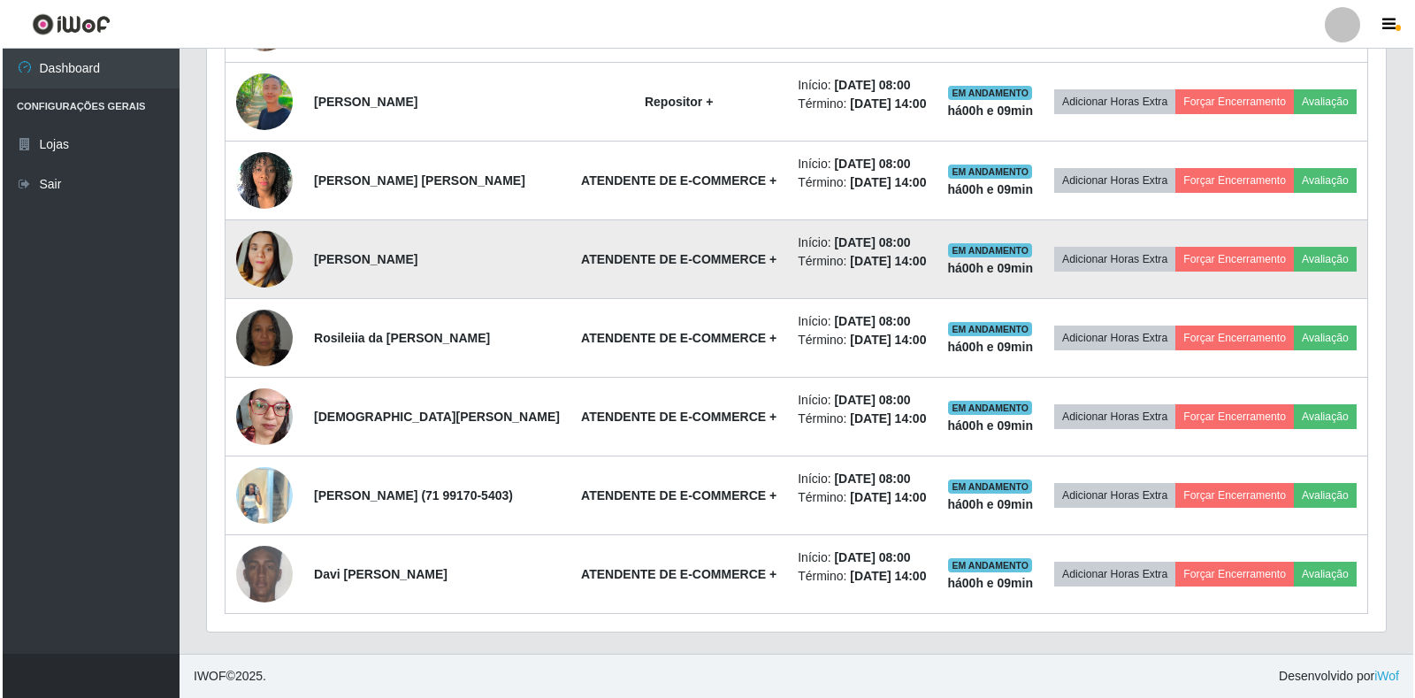
scroll to position [632, 0]
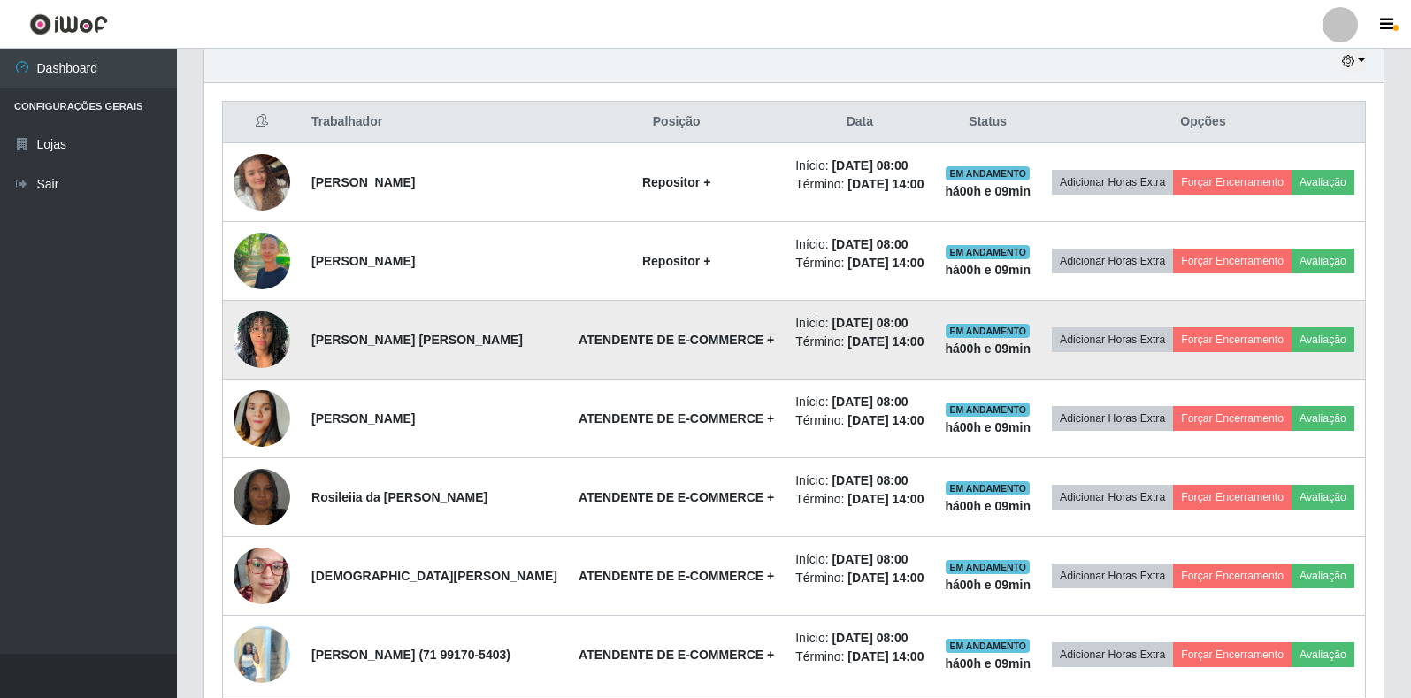
click at [269, 371] on img at bounding box center [261, 339] width 57 height 75
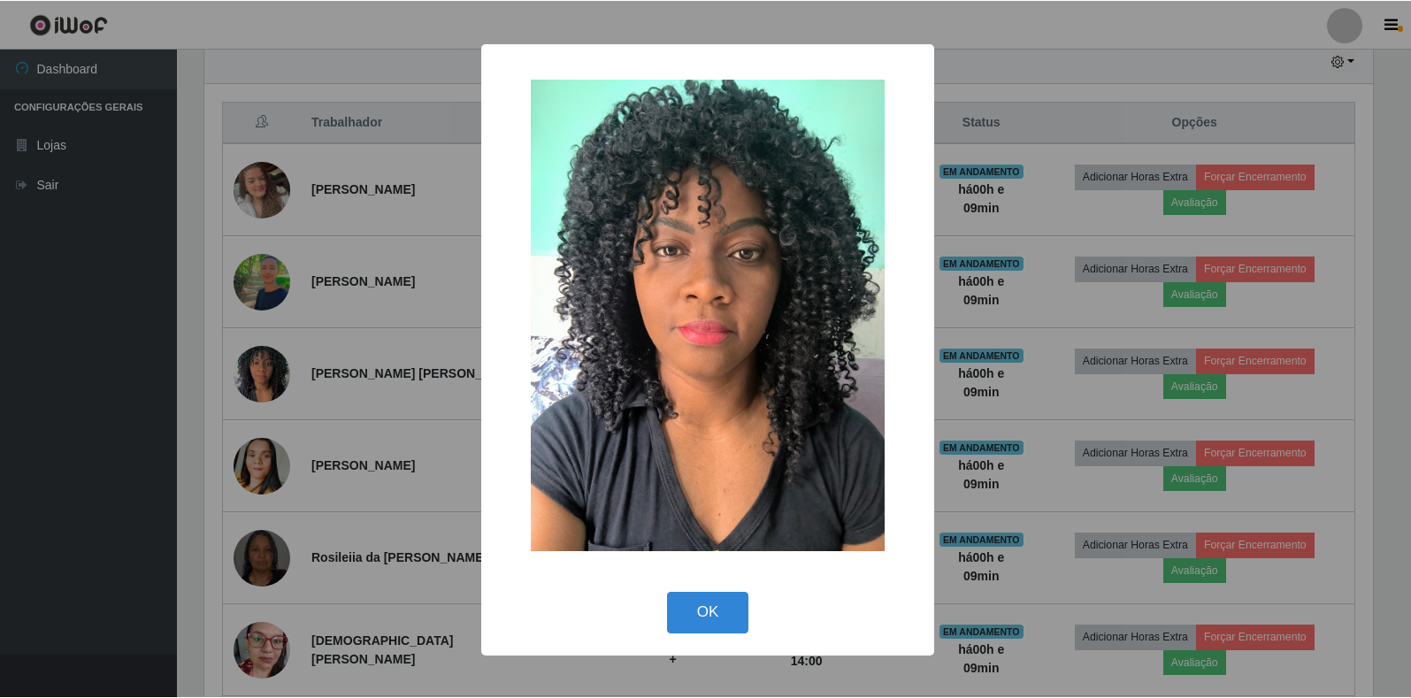
scroll to position [367, 1168]
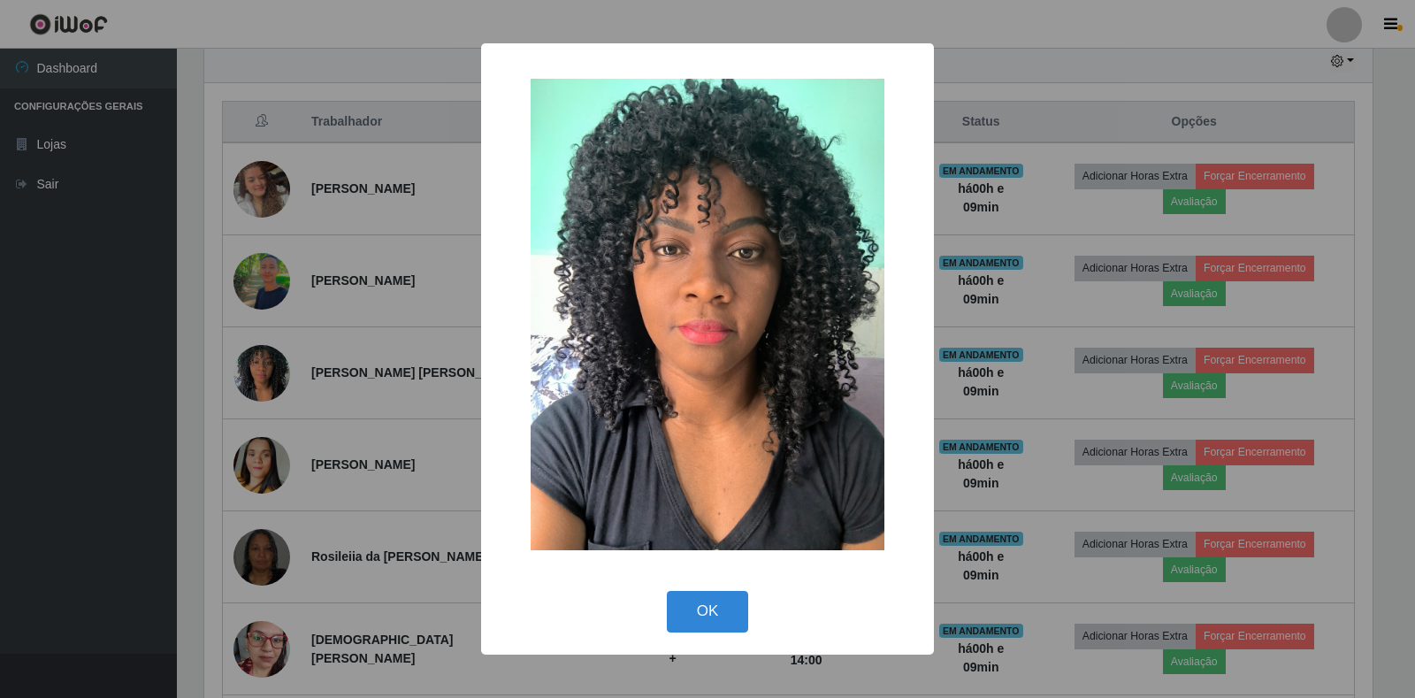
click at [365, 390] on div "× OK Cancel" at bounding box center [707, 349] width 1415 height 698
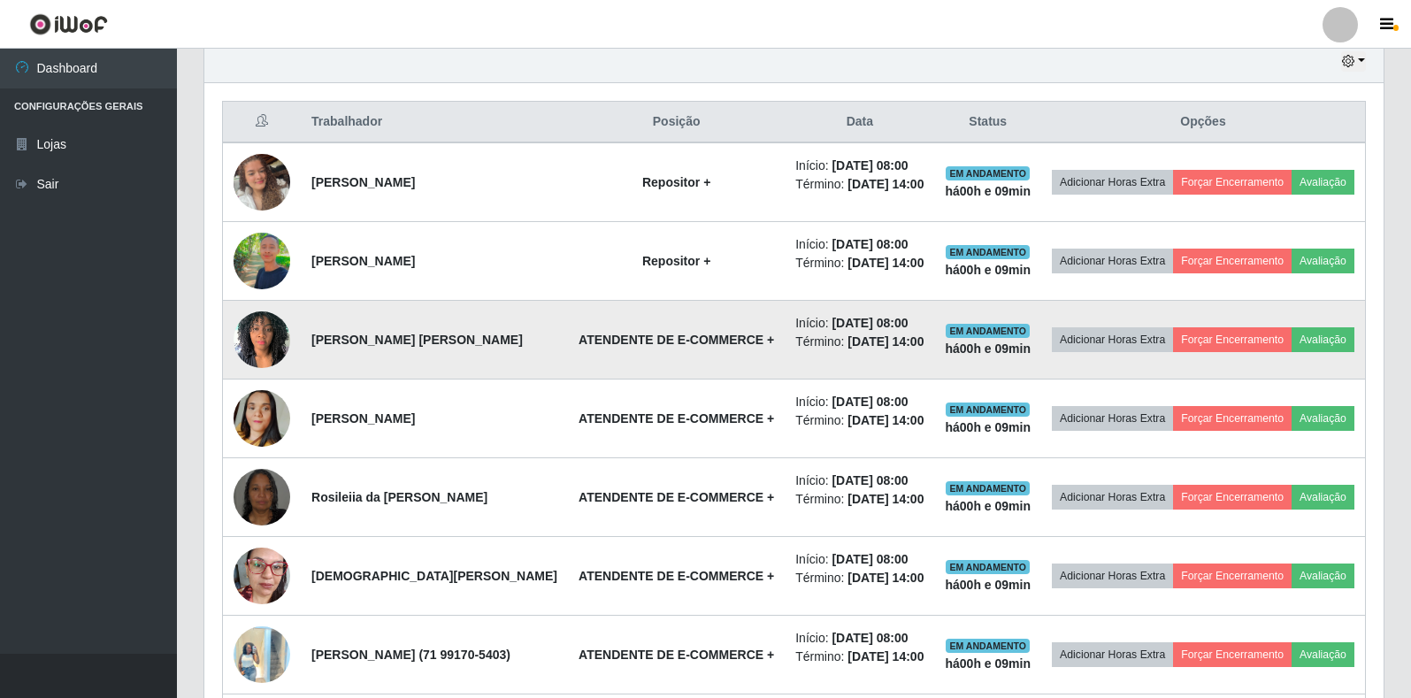
scroll to position [367, 1179]
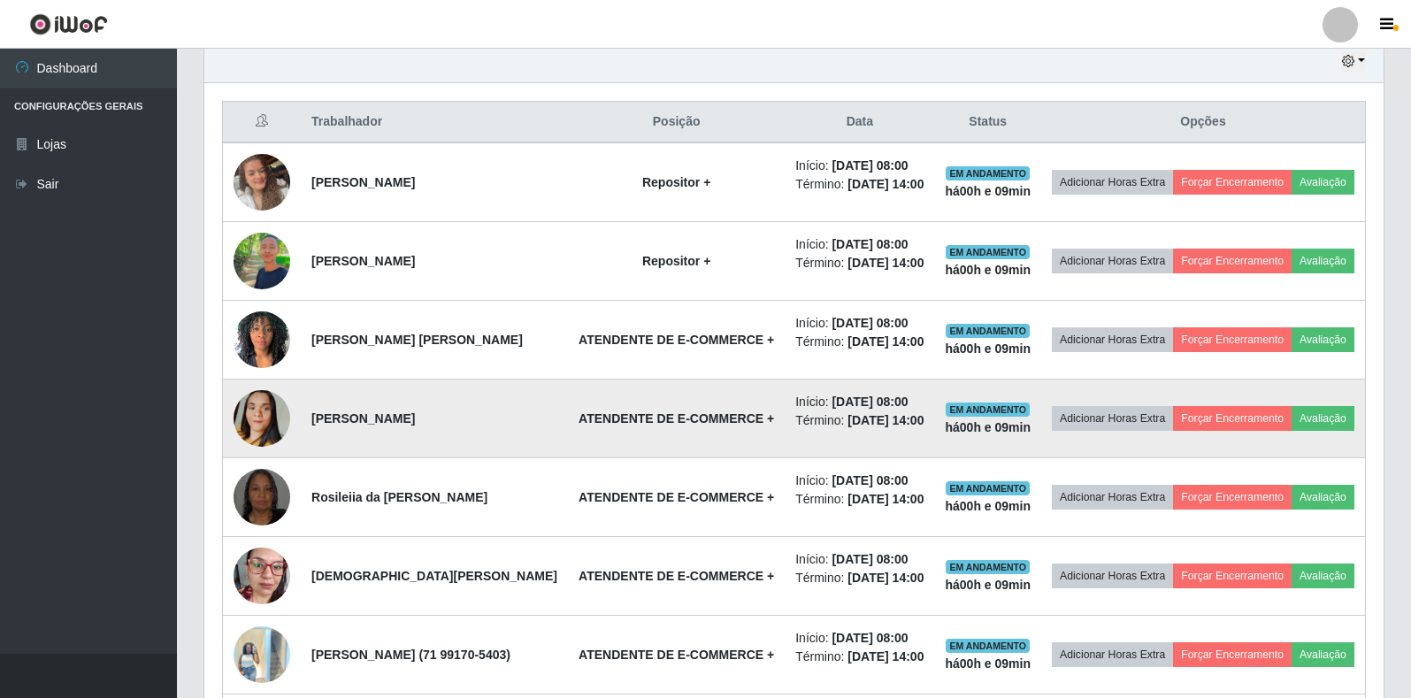
click at [256, 460] on img at bounding box center [261, 418] width 57 height 101
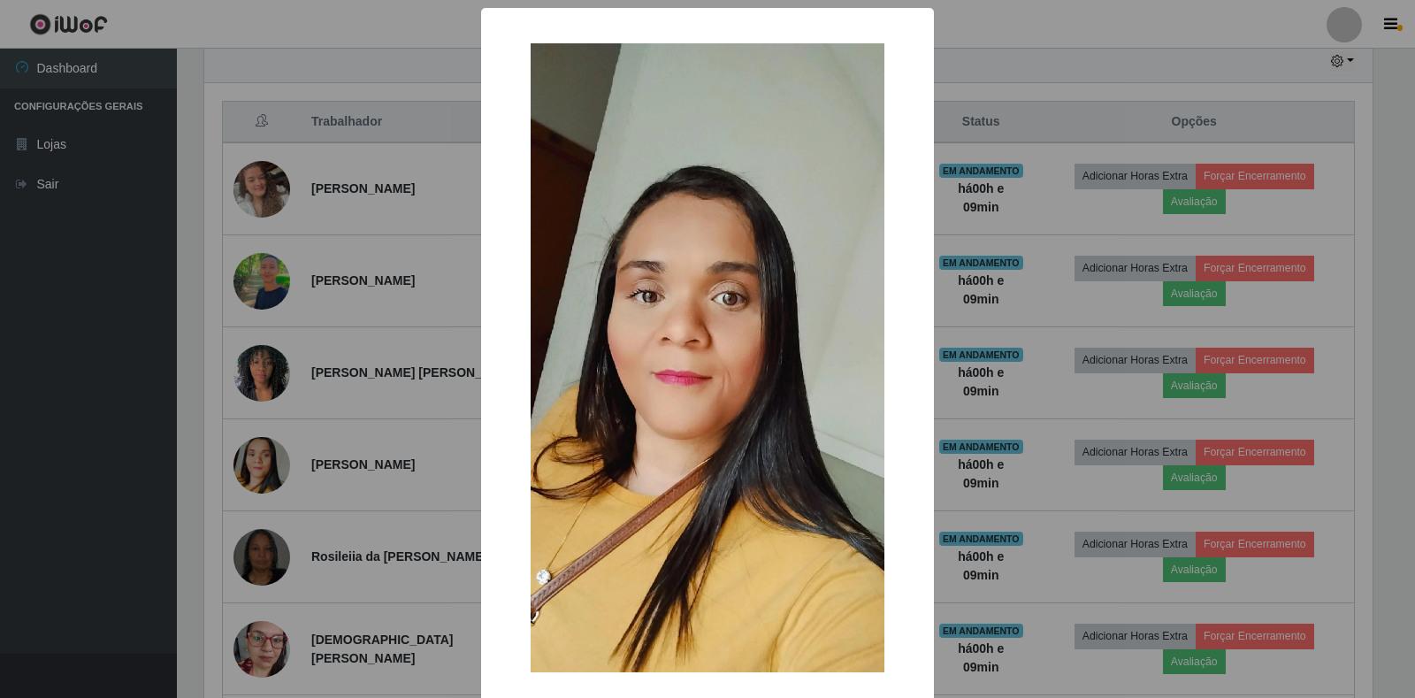
click at [270, 461] on div "× OK Cancel" at bounding box center [707, 349] width 1415 height 698
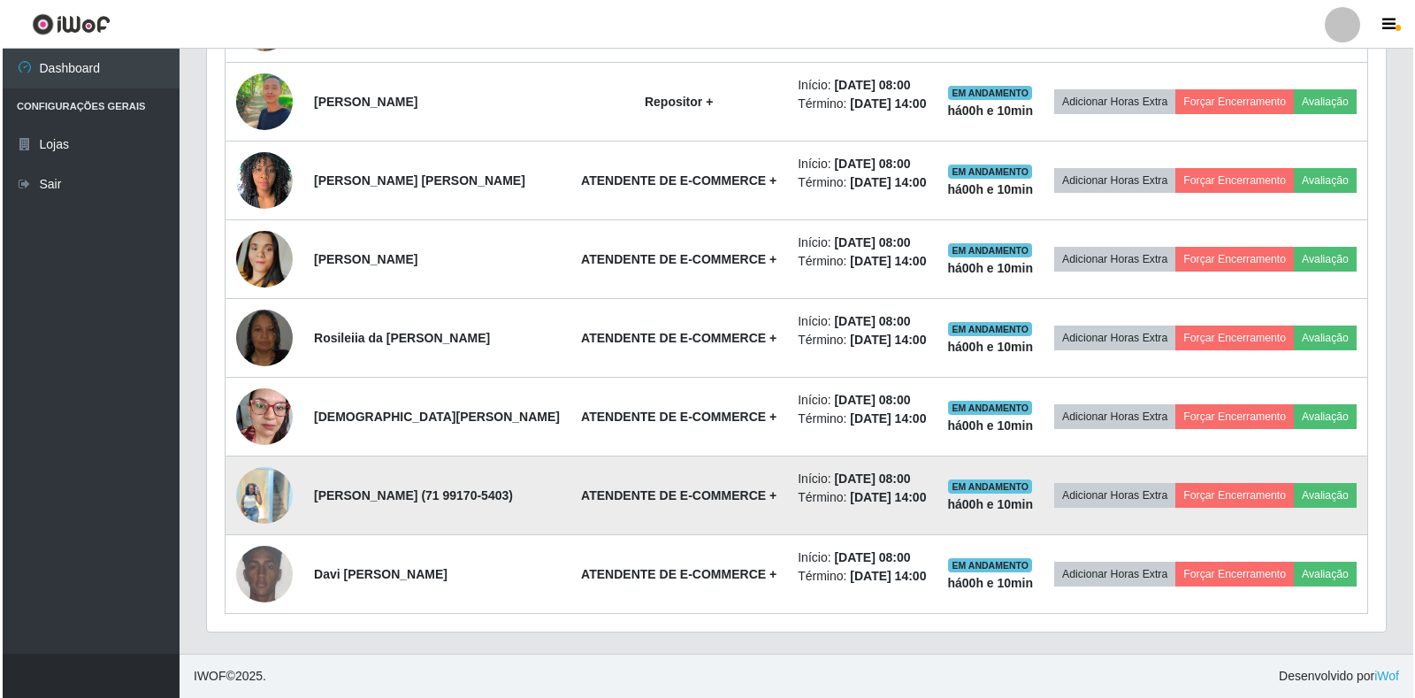
scroll to position [898, 0]
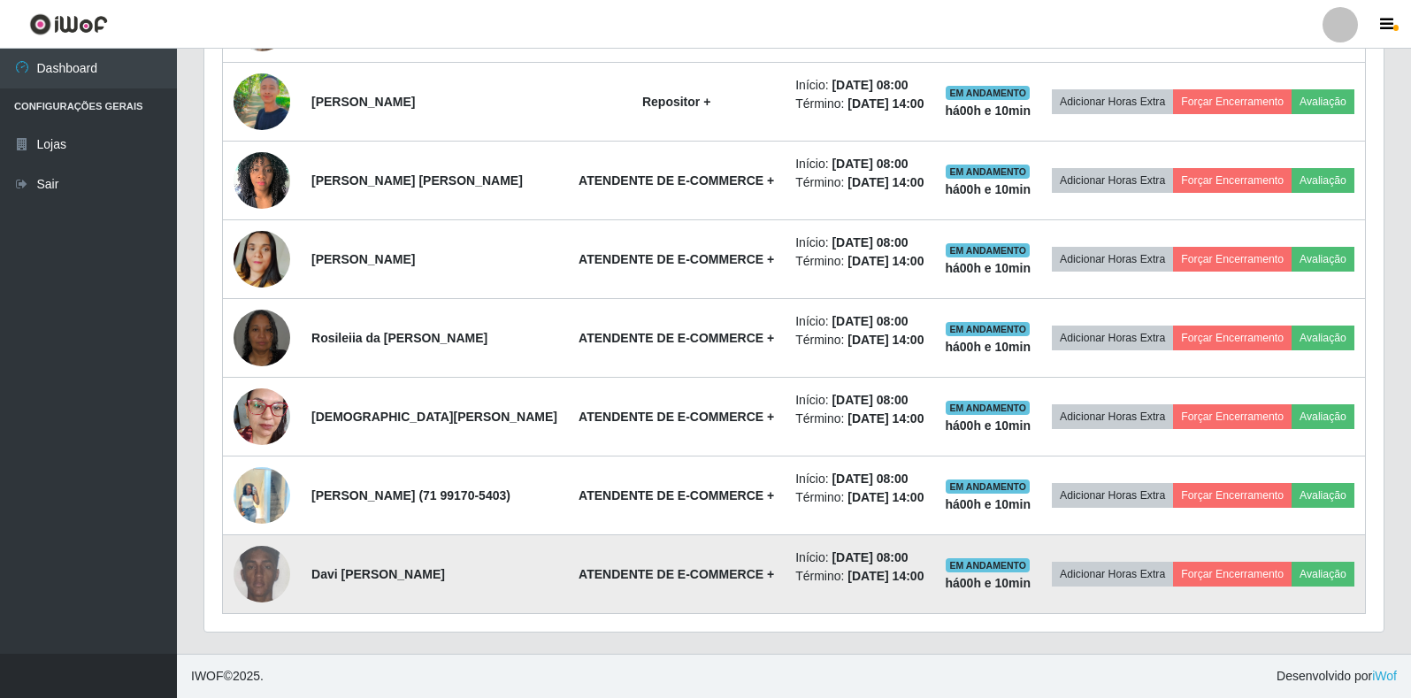
click at [262, 561] on img at bounding box center [261, 573] width 57 height 75
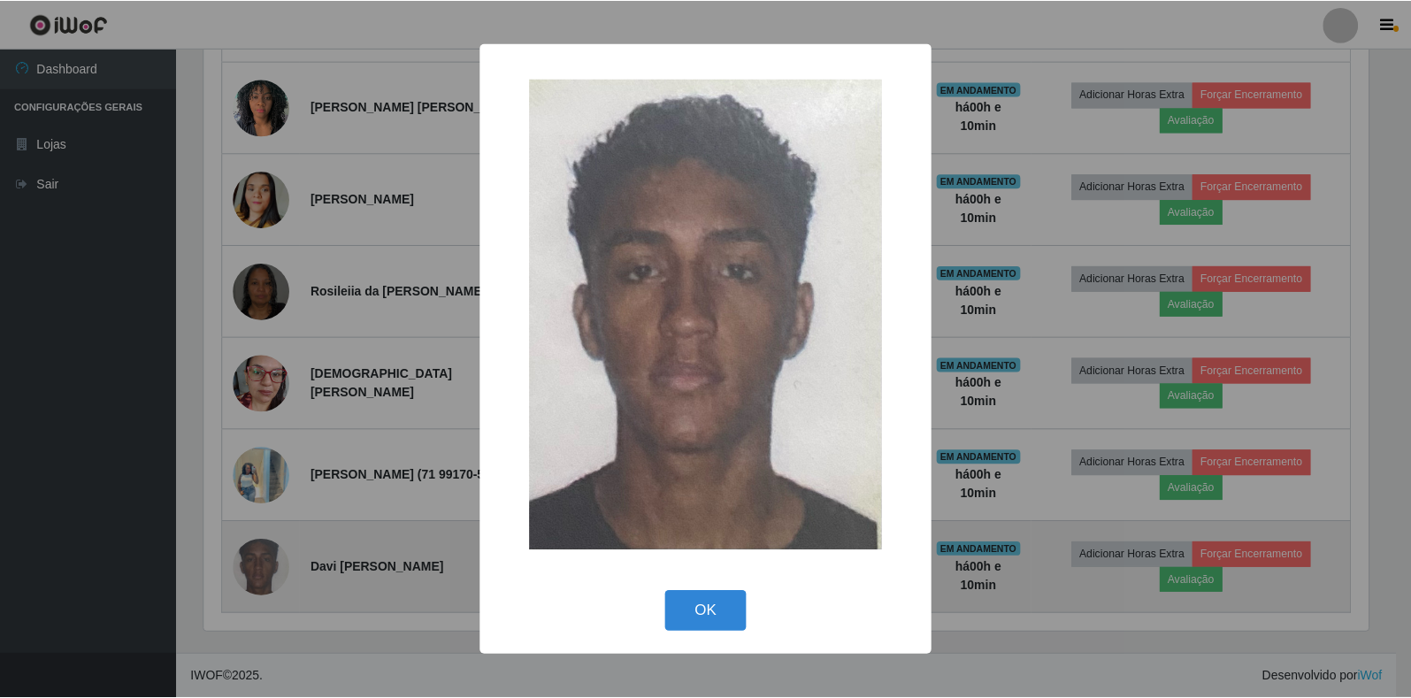
scroll to position [367, 1168]
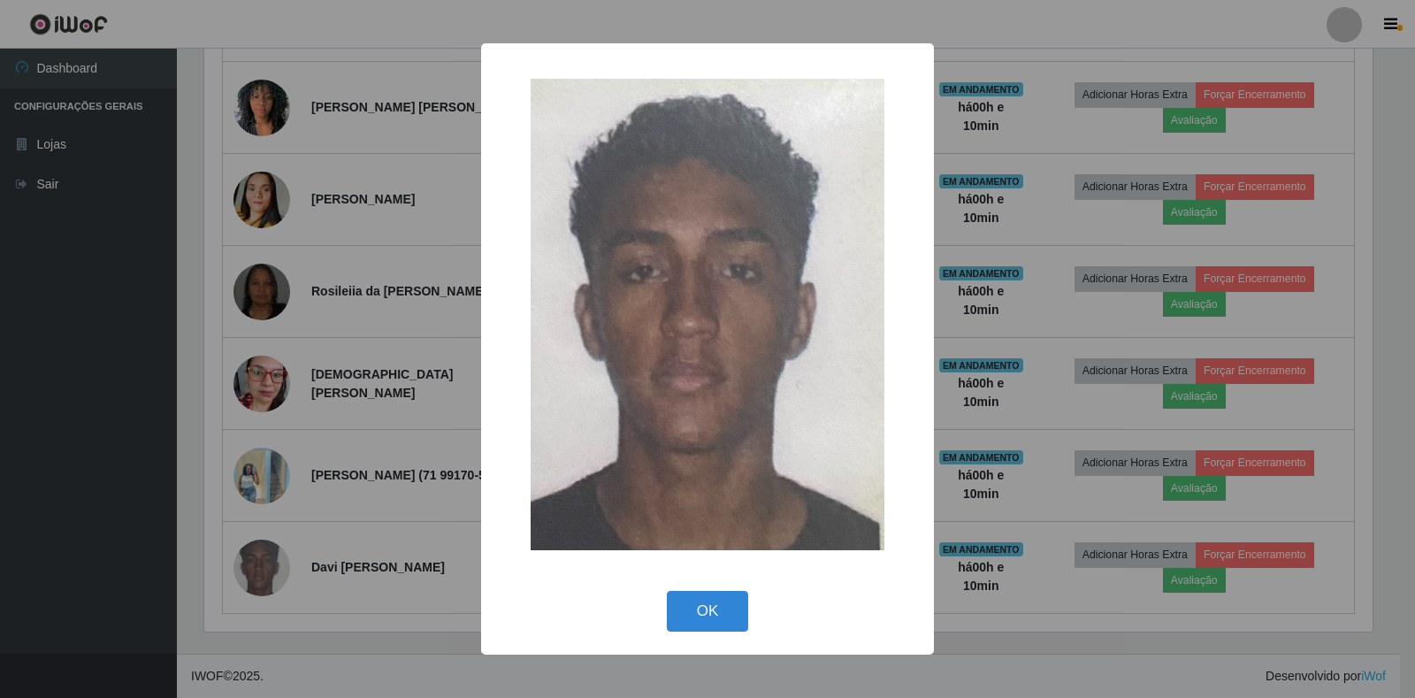
click at [267, 560] on div "× OK Cancel" at bounding box center [707, 349] width 1415 height 698
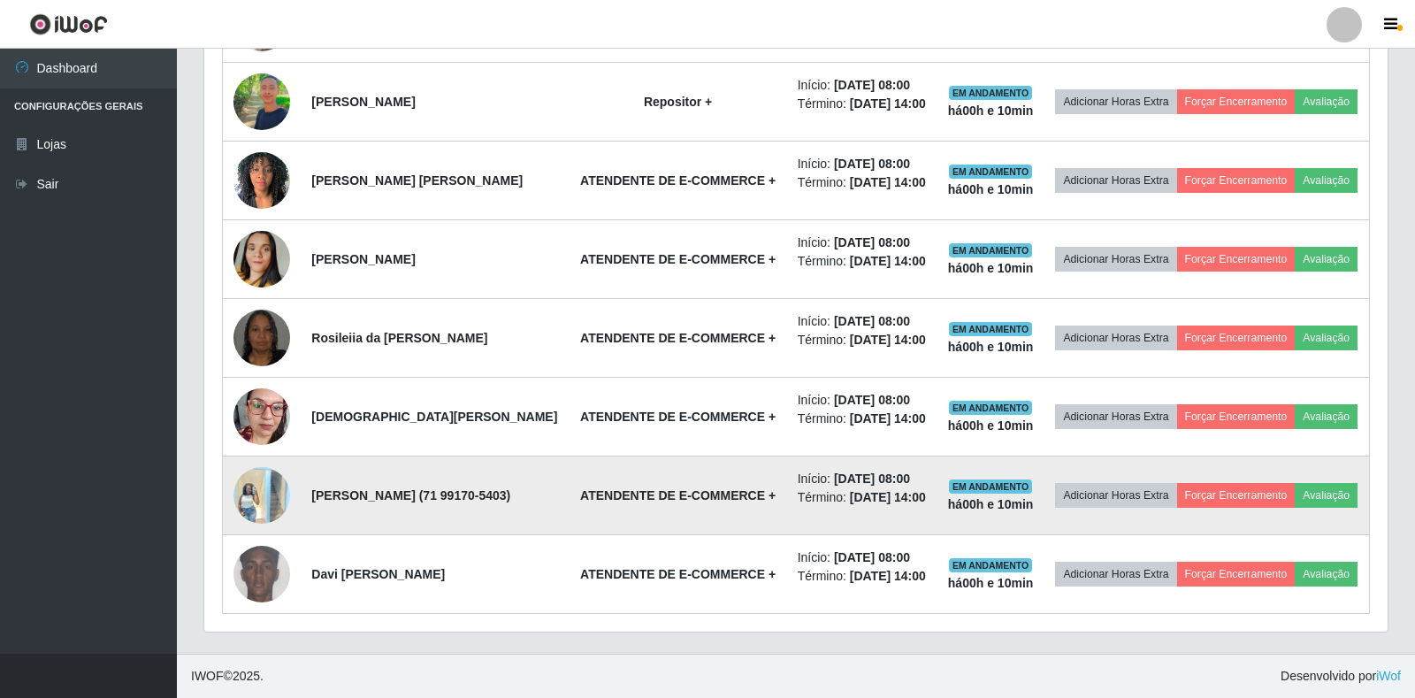
scroll to position [367, 1179]
click at [258, 477] on img at bounding box center [261, 494] width 57 height 75
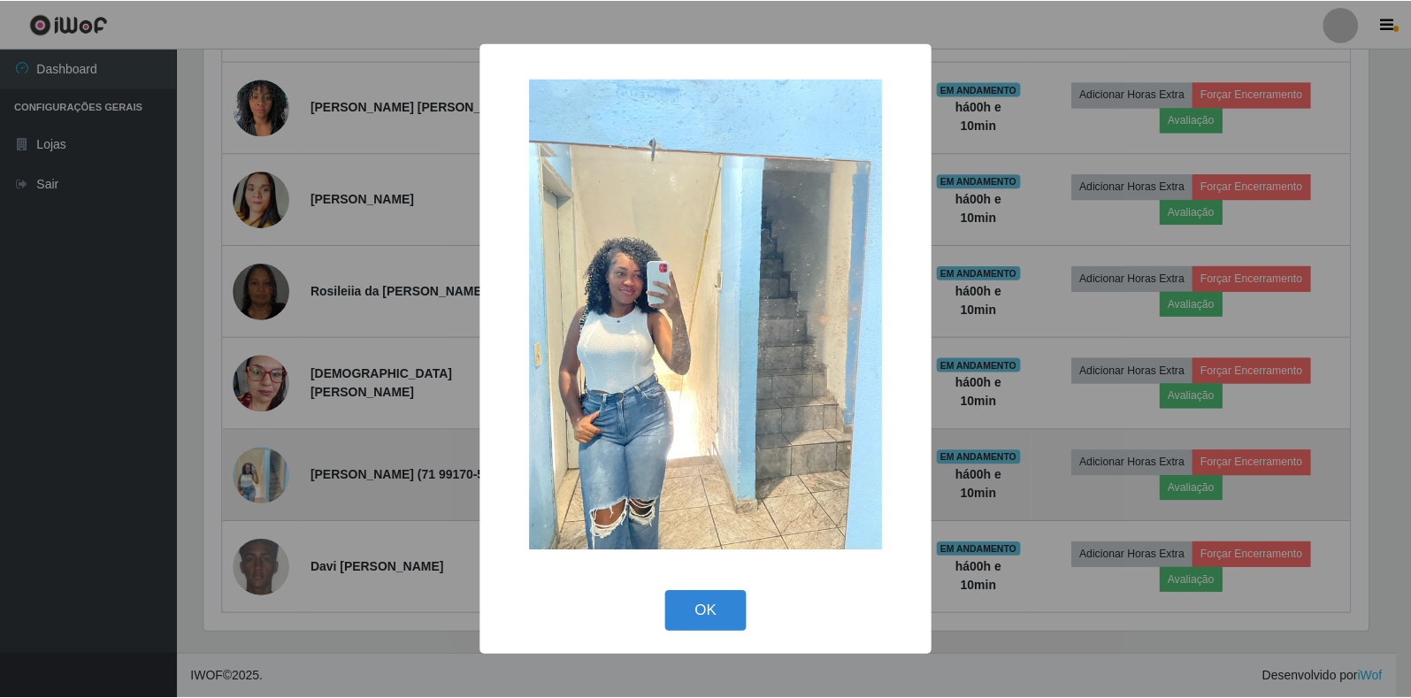
scroll to position [367, 1168]
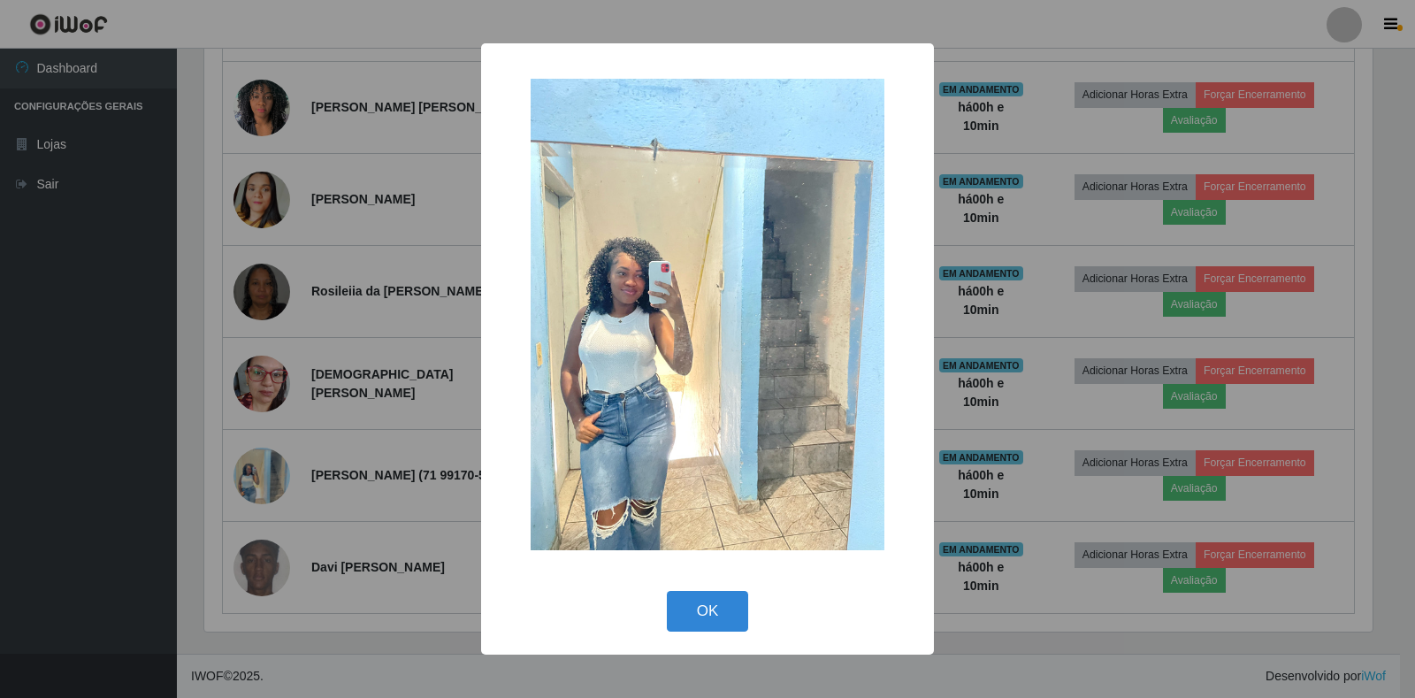
click at [261, 480] on div "× OK Cancel" at bounding box center [707, 349] width 1415 height 698
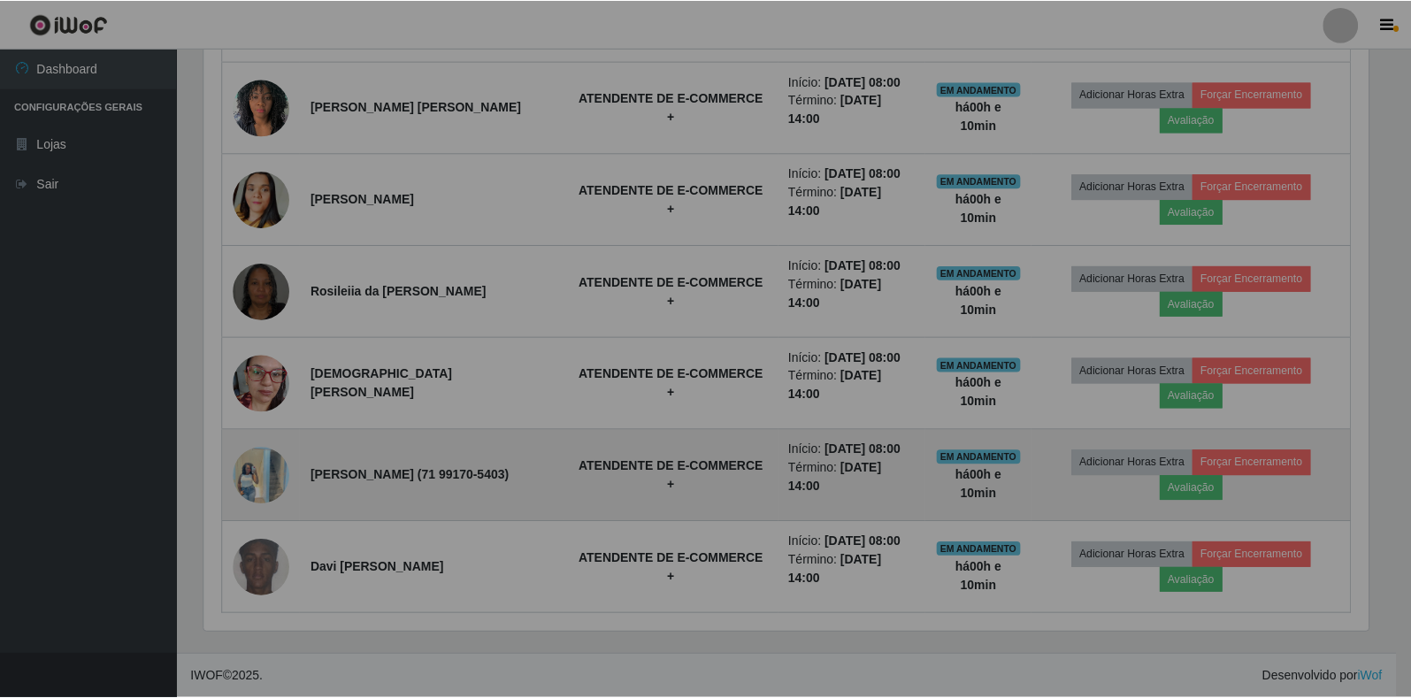
scroll to position [367, 1179]
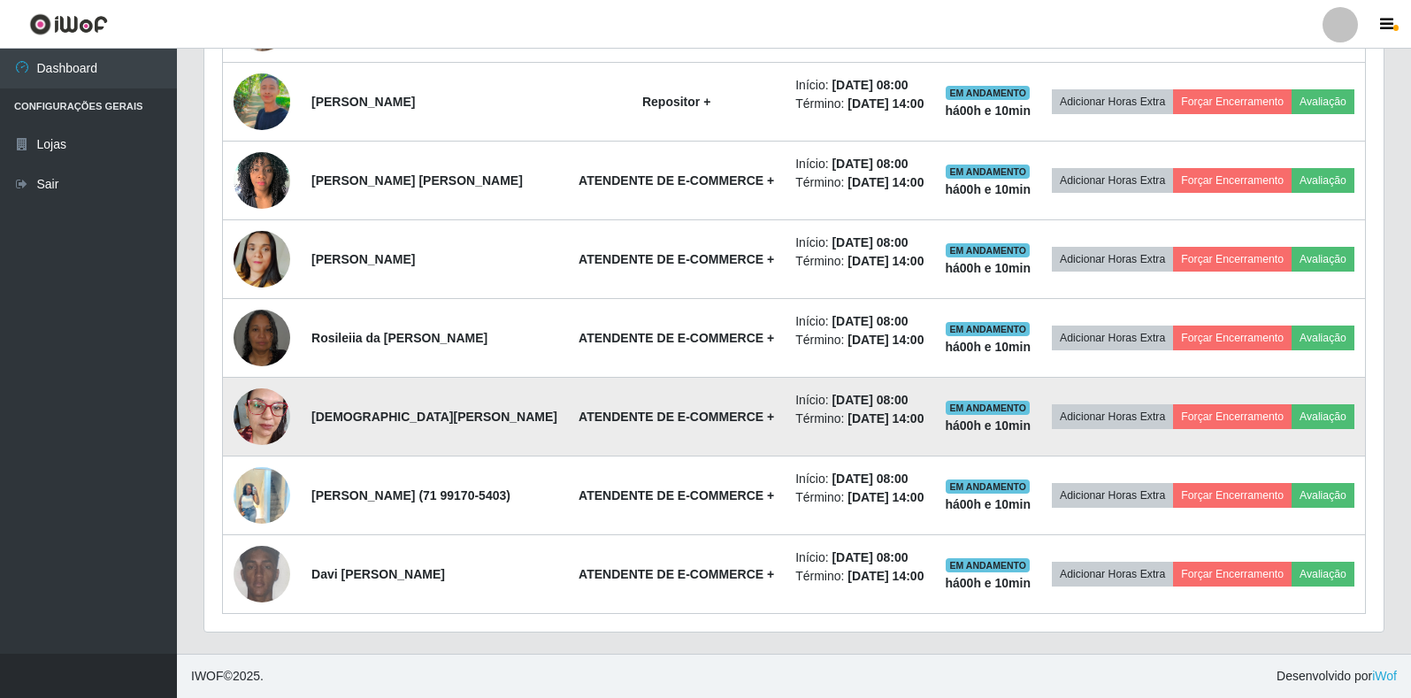
click at [260, 389] on img at bounding box center [261, 415] width 57 height 75
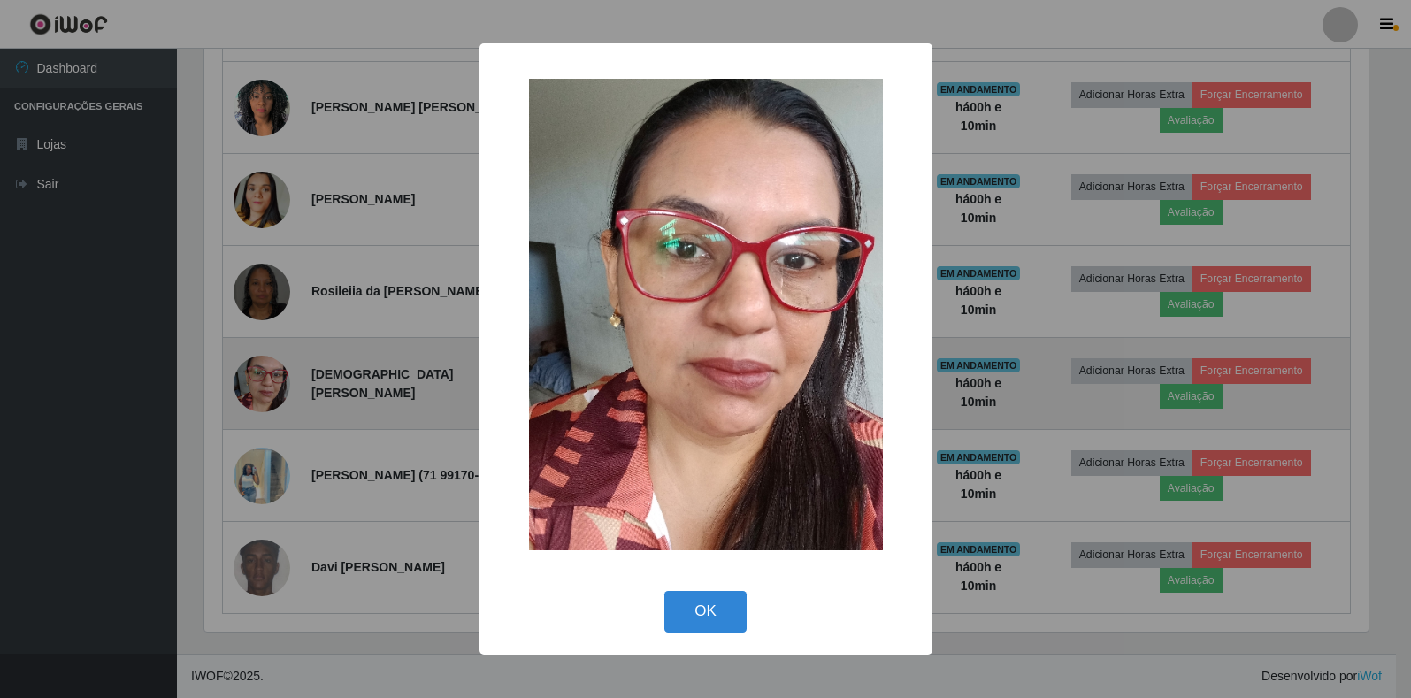
scroll to position [367, 1168]
click at [260, 389] on div "× OK Cancel" at bounding box center [707, 349] width 1415 height 698
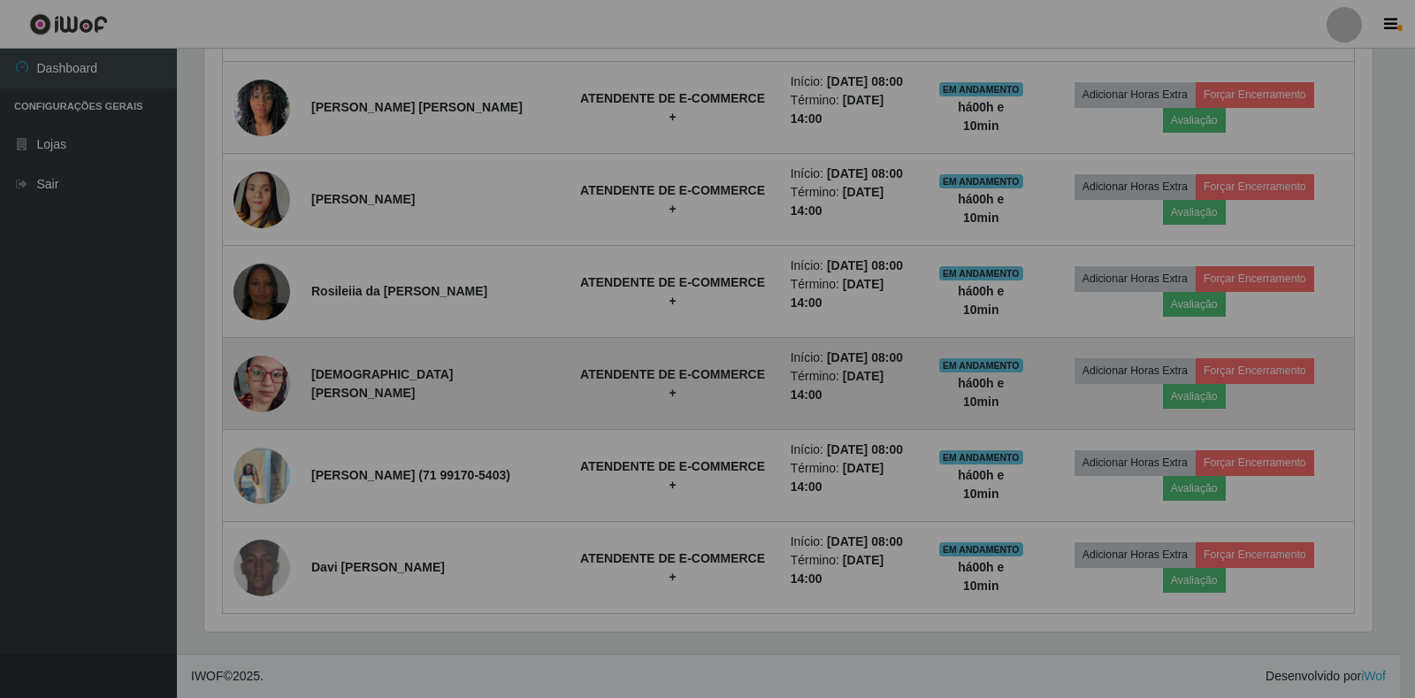
scroll to position [367, 1179]
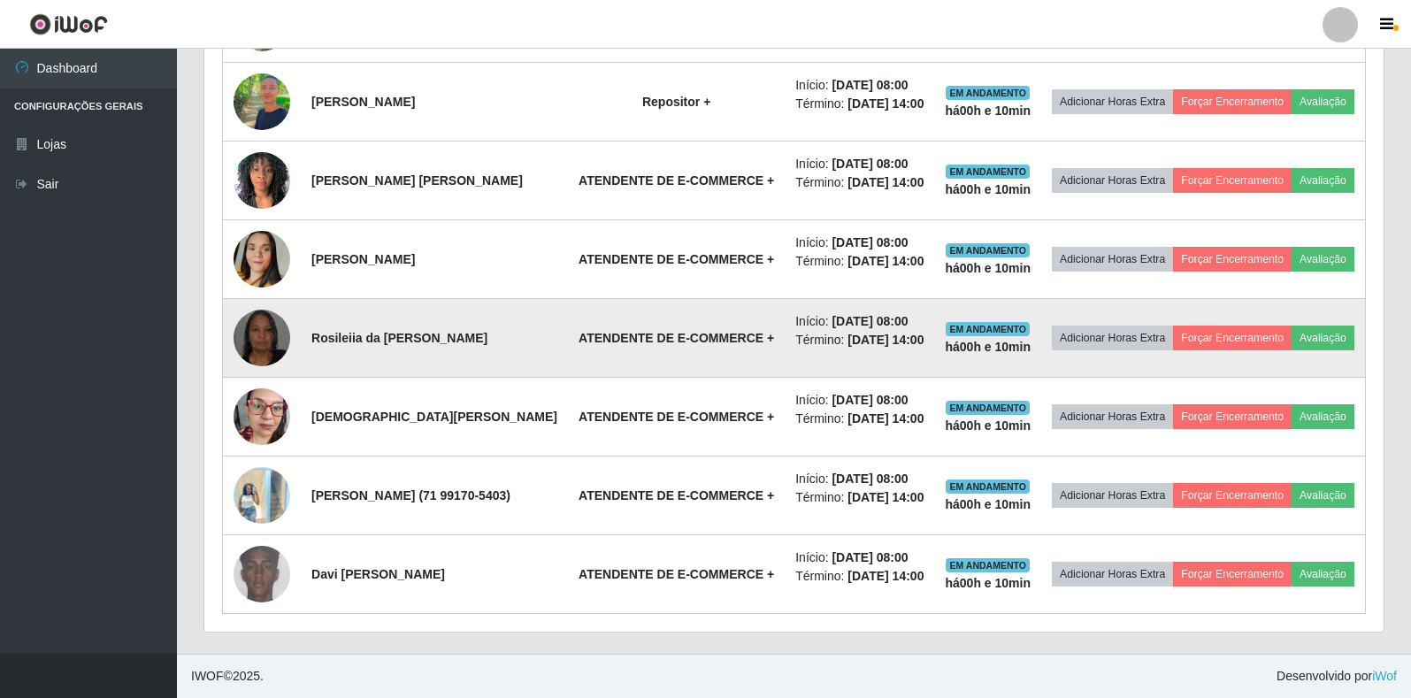
click at [268, 294] on img at bounding box center [261, 337] width 57 height 101
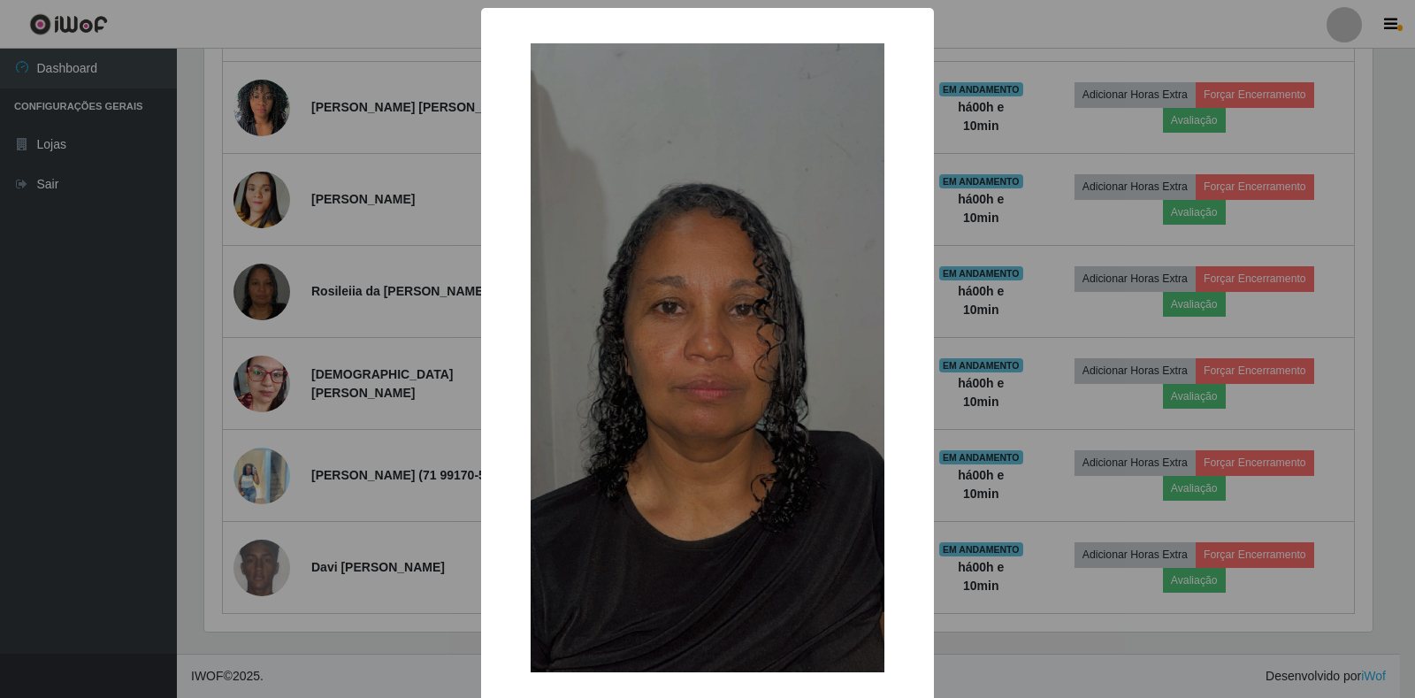
click at [264, 302] on div "× OK Cancel" at bounding box center [707, 349] width 1415 height 698
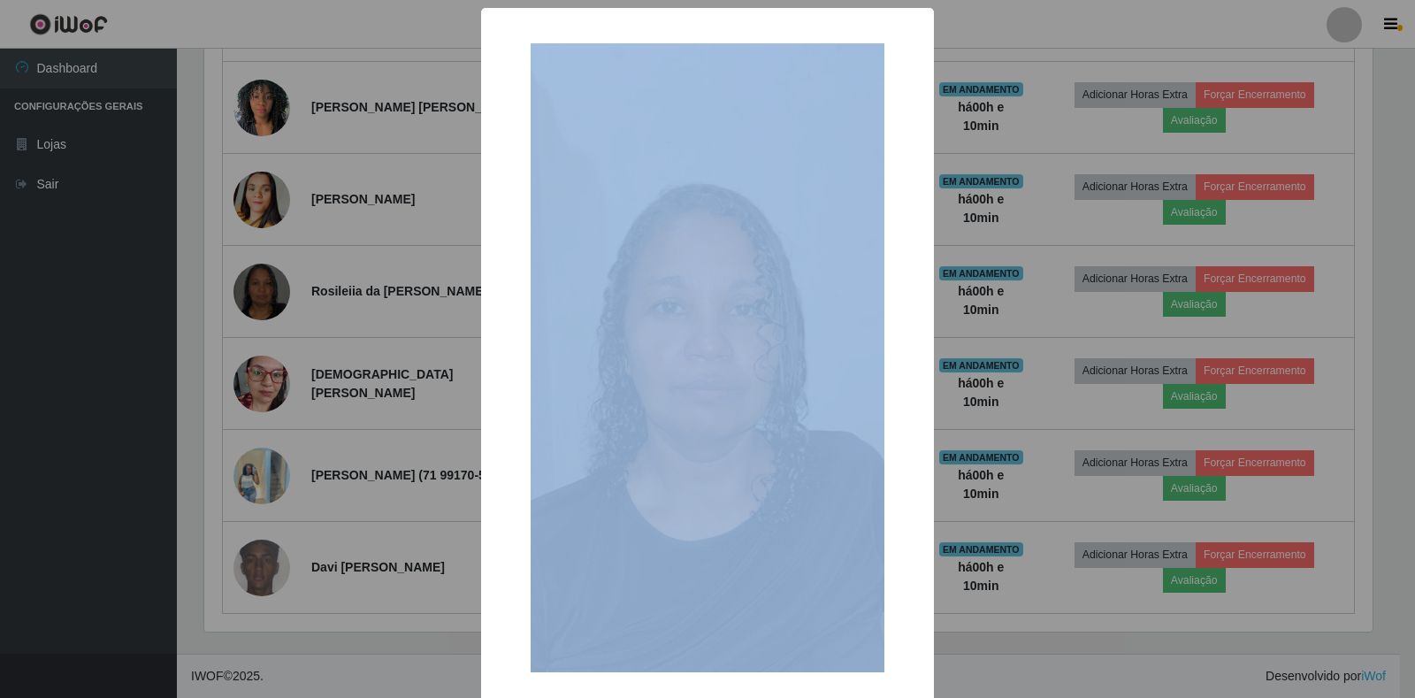
click at [264, 302] on div "× OK Cancel" at bounding box center [707, 349] width 1415 height 698
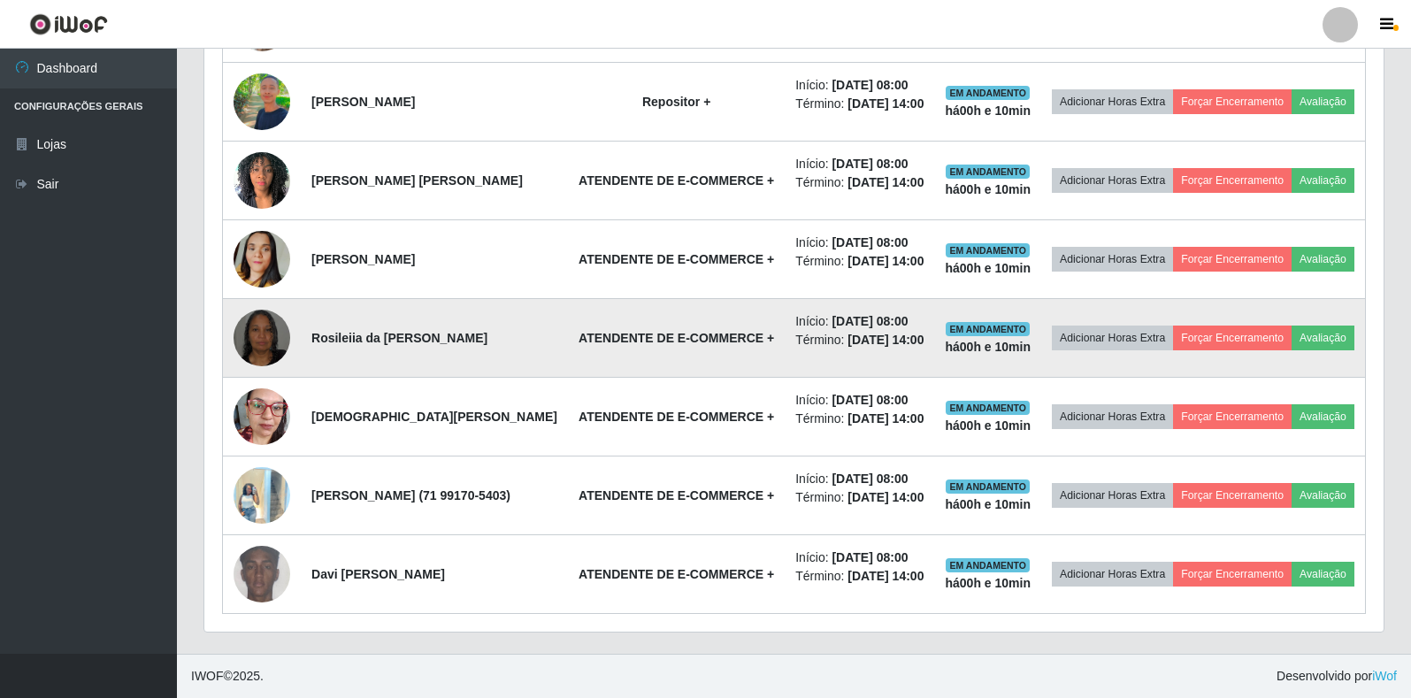
scroll to position [367, 1179]
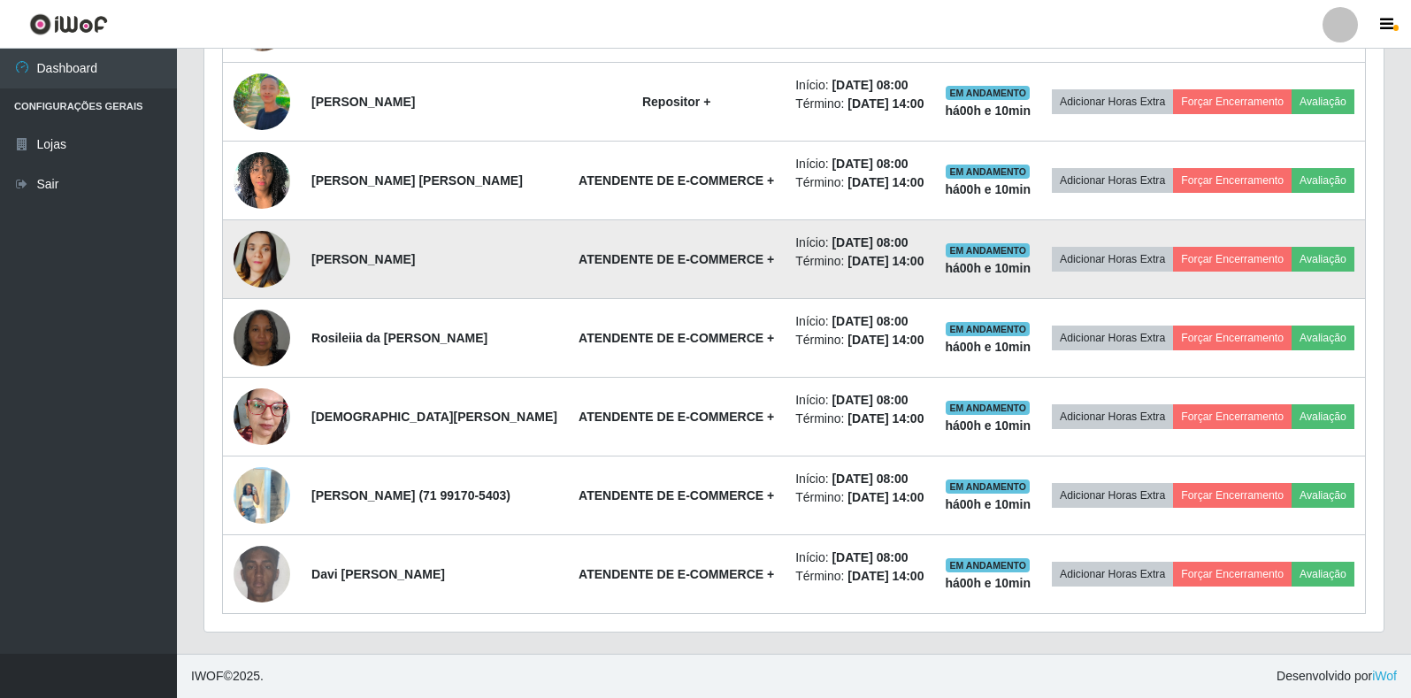
click at [266, 209] on img at bounding box center [261, 259] width 57 height 101
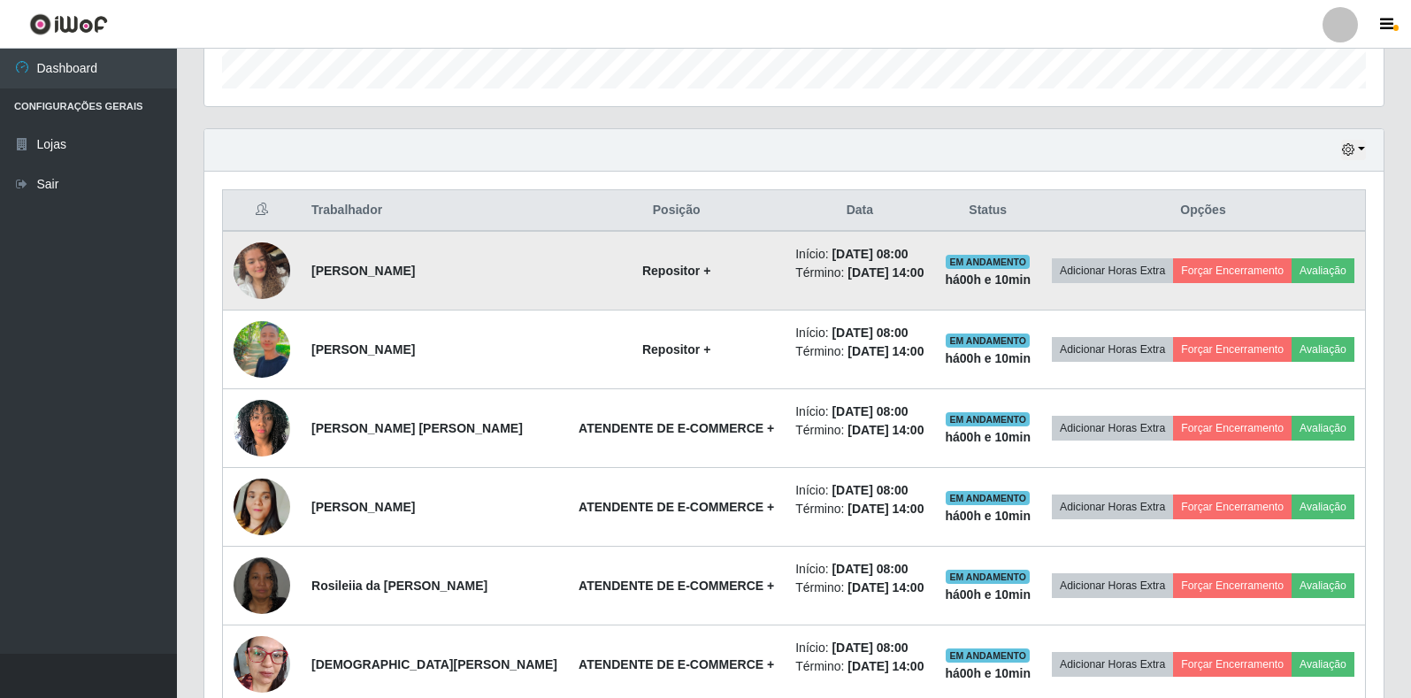
click at [271, 281] on img at bounding box center [261, 270] width 57 height 101
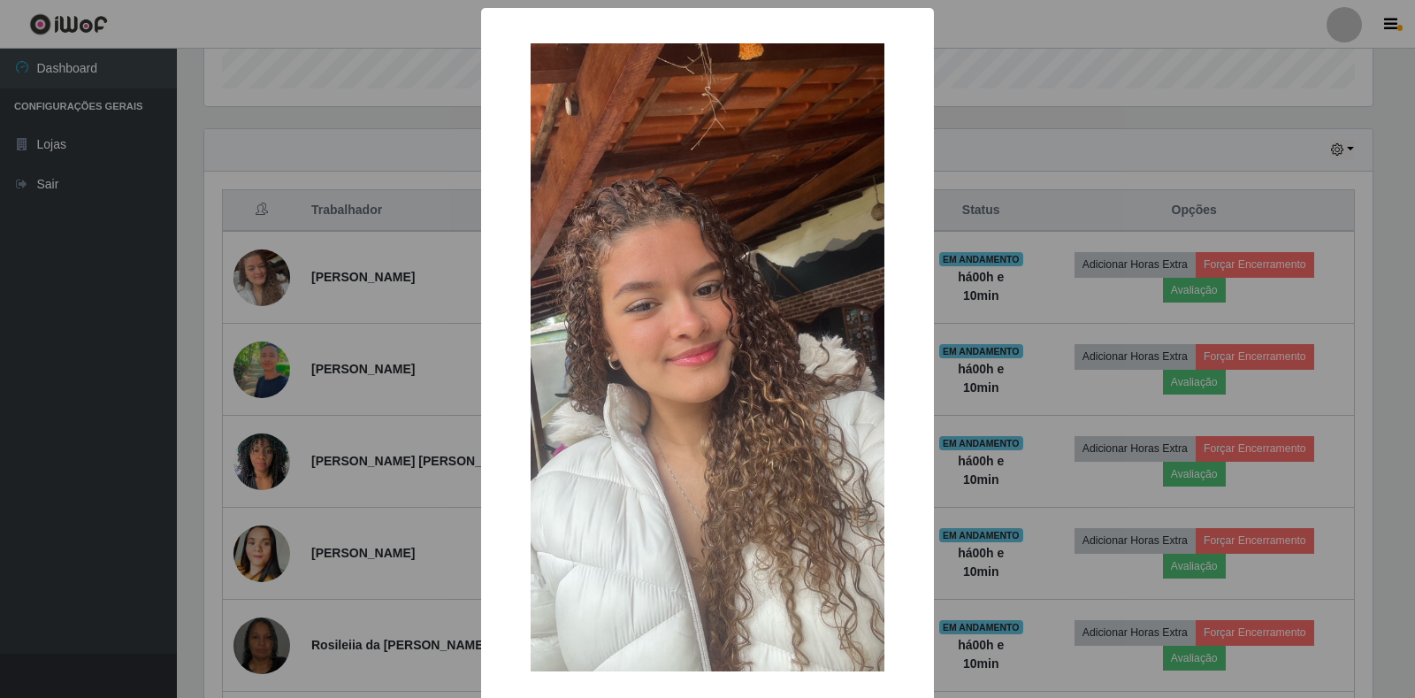
click at [255, 281] on div "× OK Cancel" at bounding box center [707, 349] width 1415 height 698
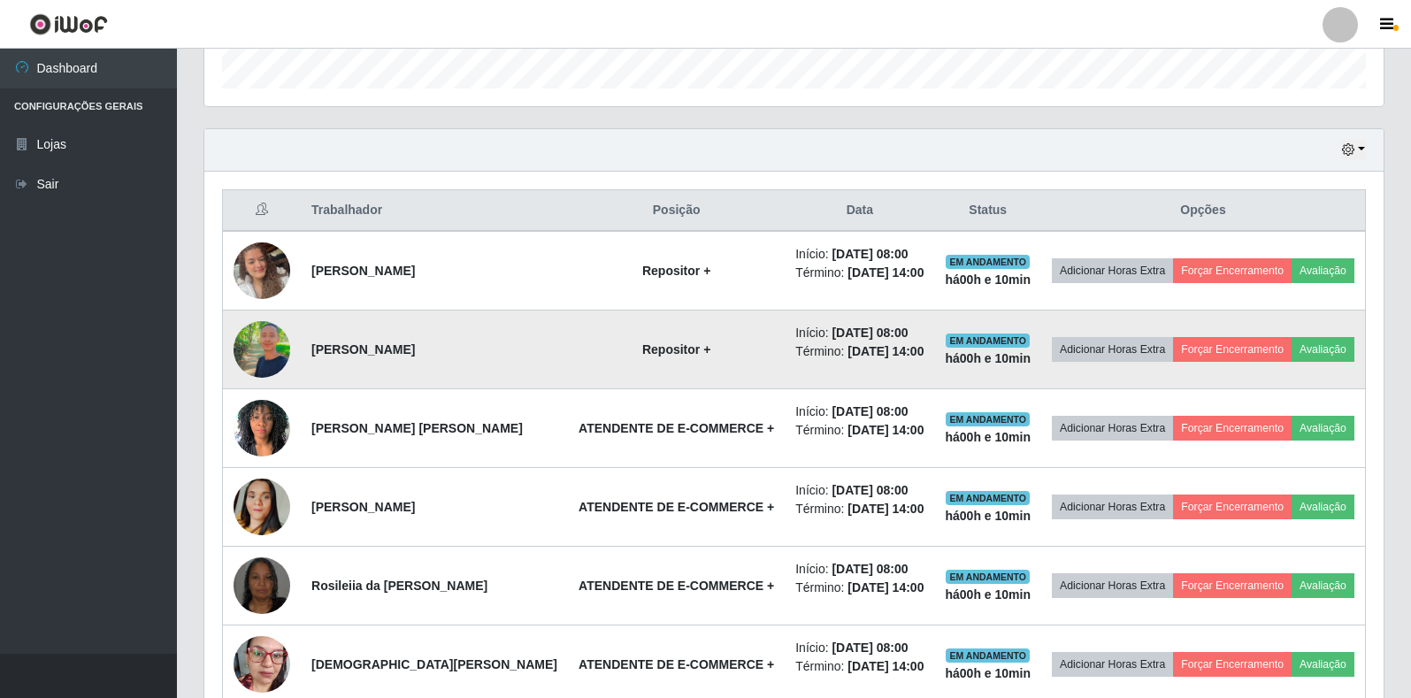
click at [261, 376] on img at bounding box center [261, 349] width 57 height 101
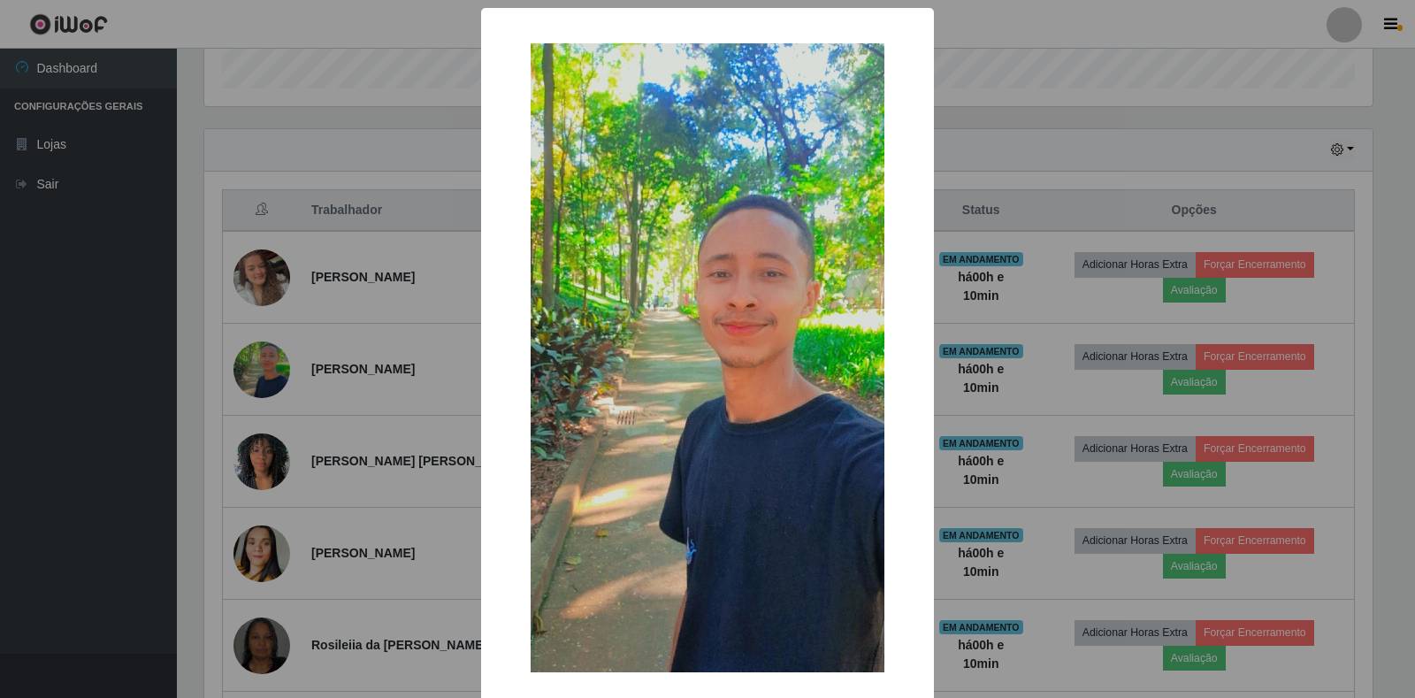
click at [257, 370] on div "× OK Cancel" at bounding box center [707, 349] width 1415 height 698
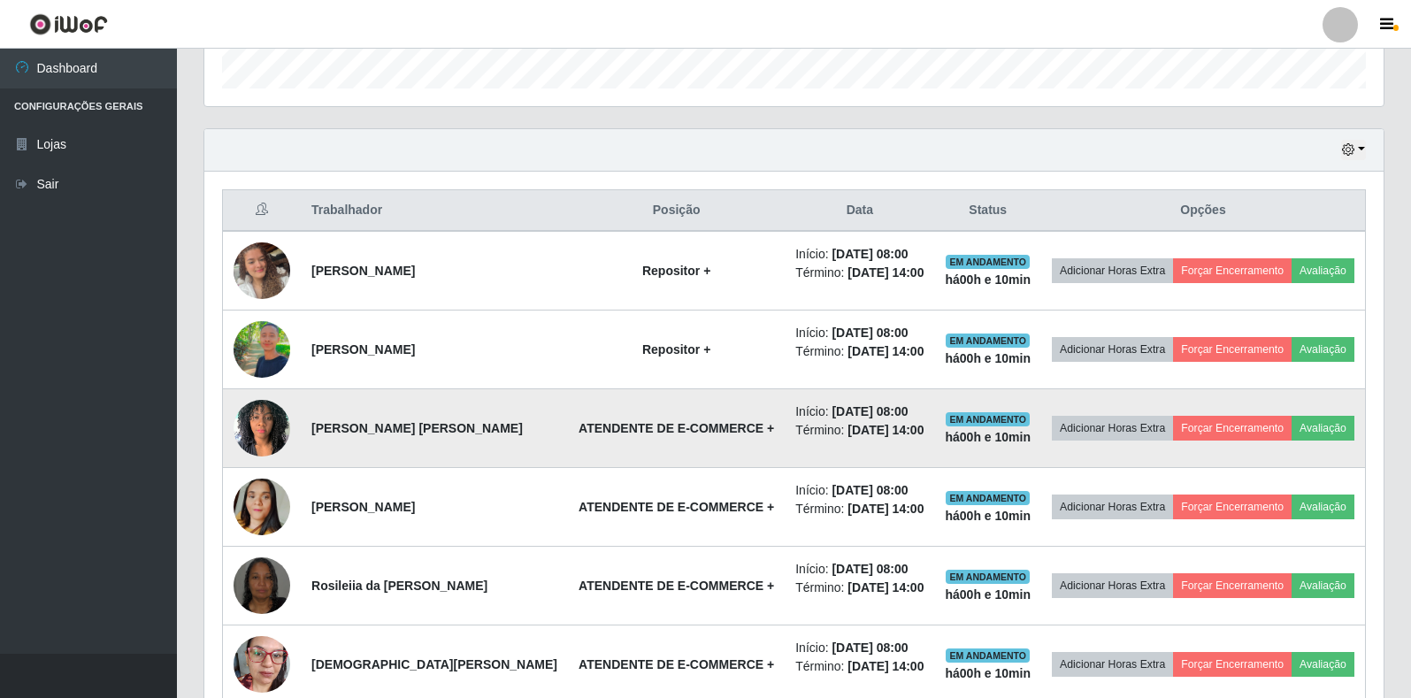
click at [274, 463] on img at bounding box center [261, 427] width 57 height 75
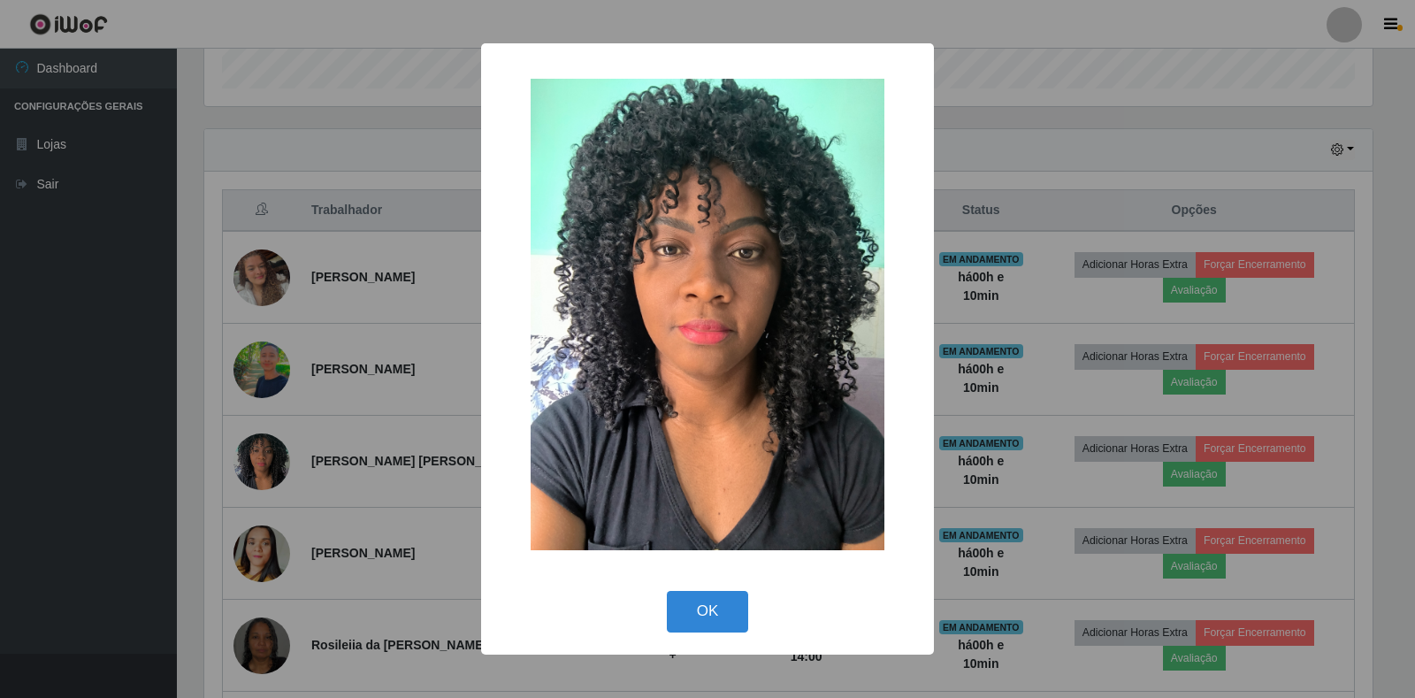
click at [268, 448] on div "× OK Cancel" at bounding box center [707, 349] width 1415 height 698
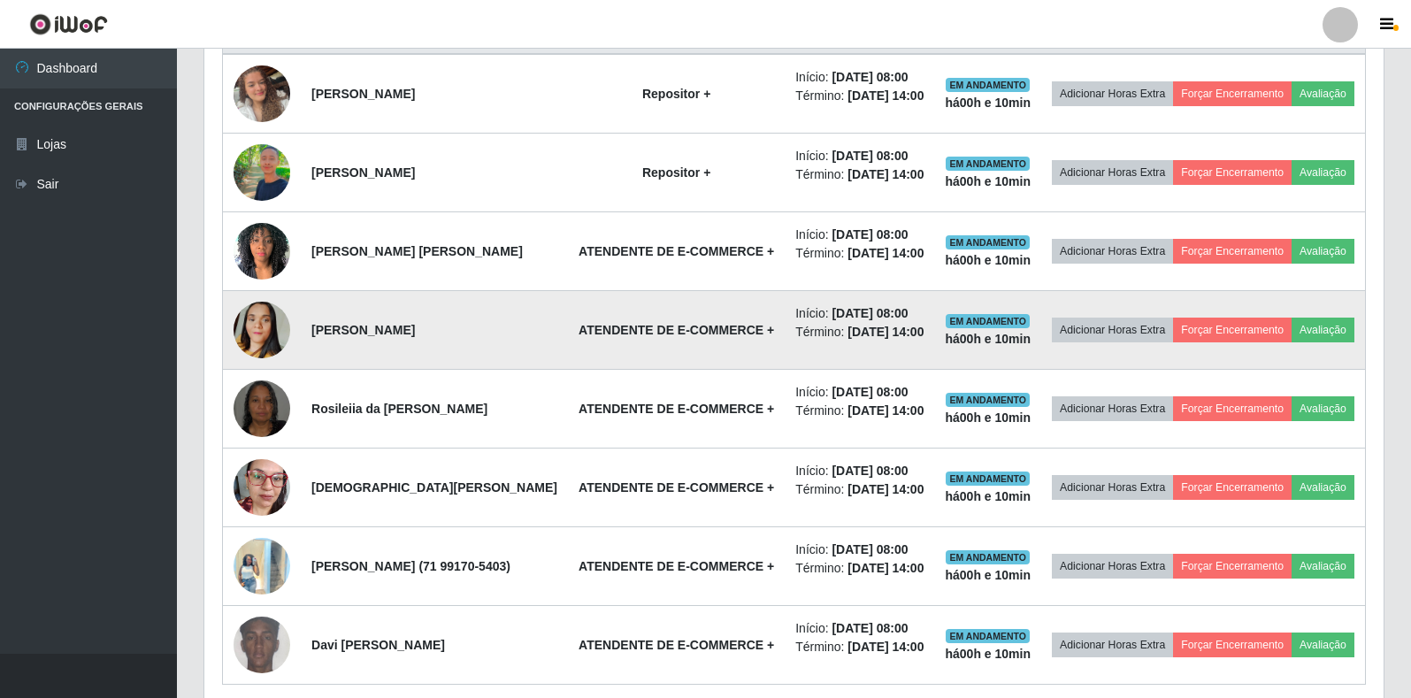
click at [261, 380] on img at bounding box center [261, 329] width 57 height 101
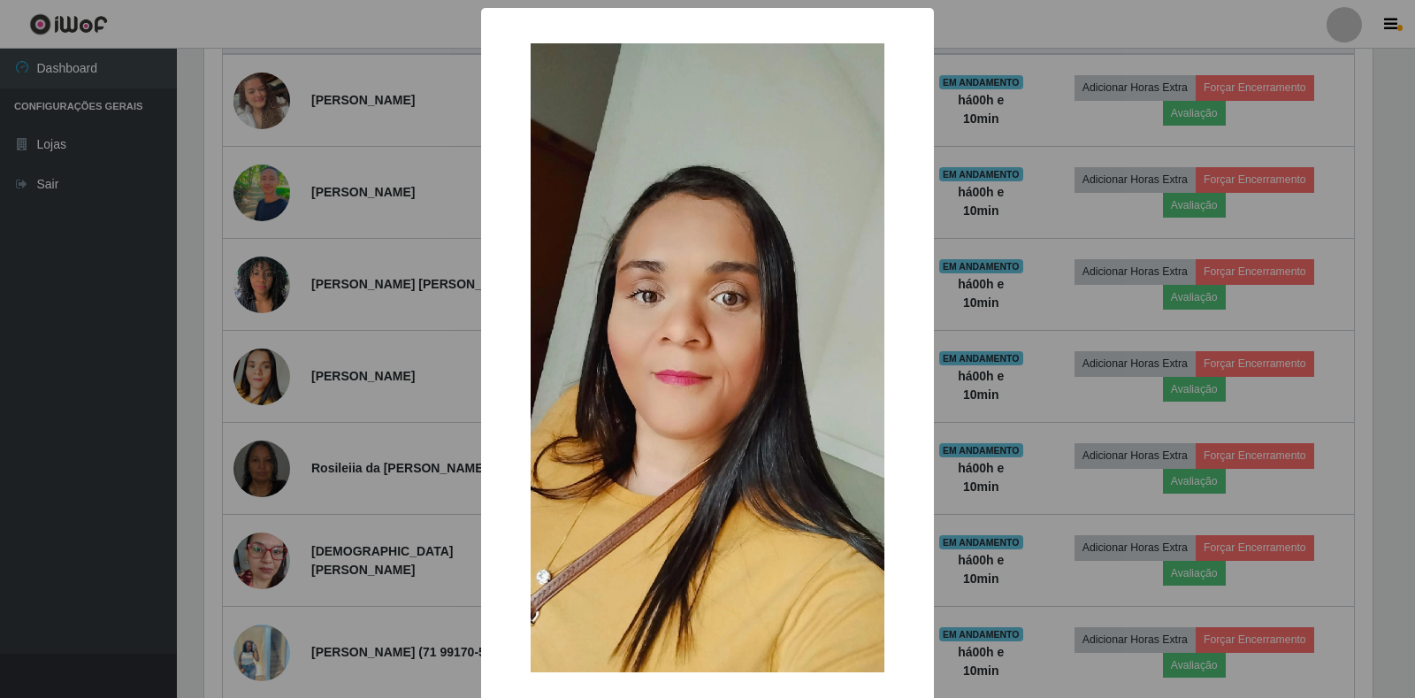
drag, startPoint x: 250, startPoint y: 409, endPoint x: 233, endPoint y: 439, distance: 34.9
click at [238, 433] on div "× OK Cancel" at bounding box center [707, 349] width 1415 height 698
